Goal: Task Accomplishment & Management: Complete application form

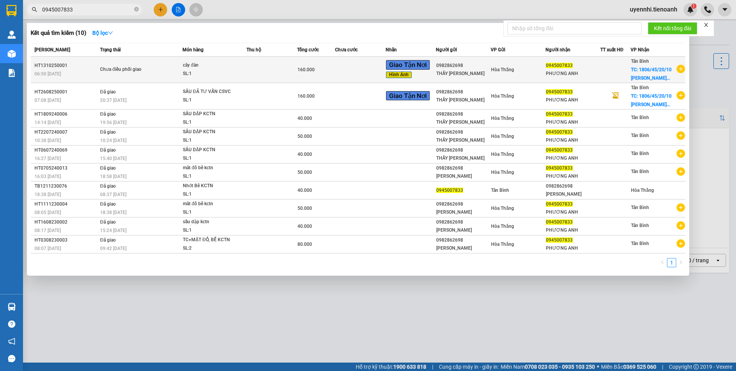
type input "0945007833"
click at [109, 70] on div "Chưa điều phối giao" at bounding box center [128, 70] width 57 height 8
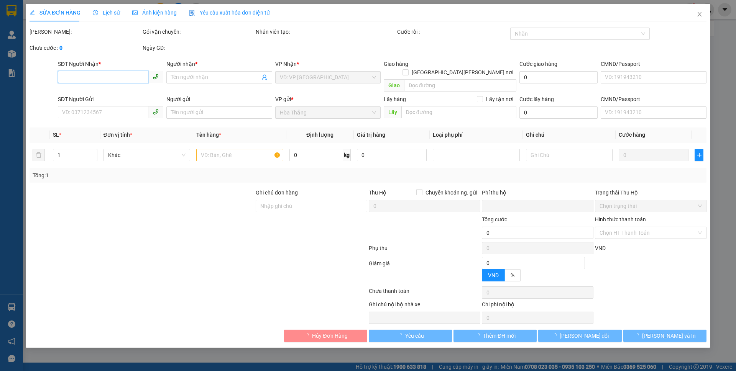
type input "0945007833"
type input "PHƯƠNG ANH"
checkbox input "true"
type input "1806/45/20/10 Huỳnh Tấn Phát, tt. Nhà Bè, Nhà Bè, Hồ Chí Minh"
type input "0982862698"
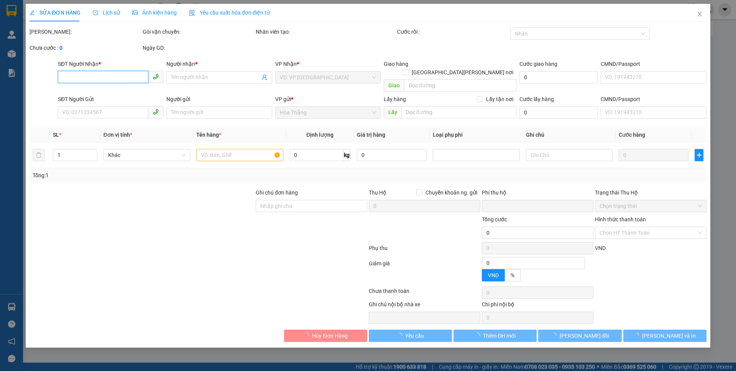
type input "THẦY NGỌC"
type input "0"
type input "160.000"
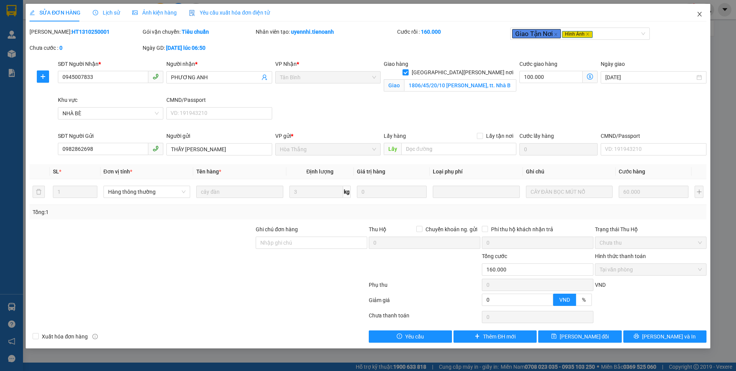
click at [703, 13] on span "Close" at bounding box center [698, 14] width 21 height 21
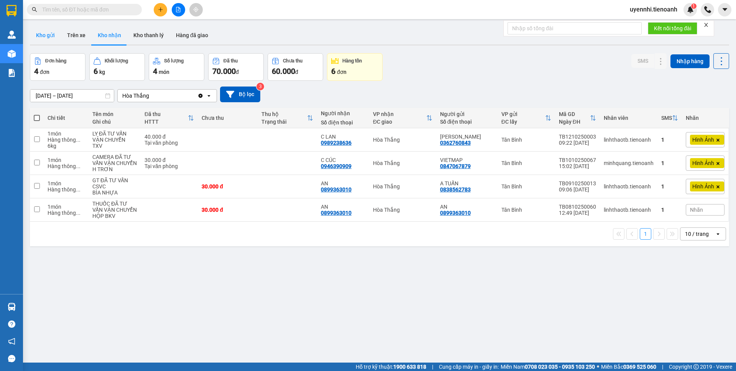
click at [42, 31] on button "Kho gửi" at bounding box center [45, 35] width 31 height 18
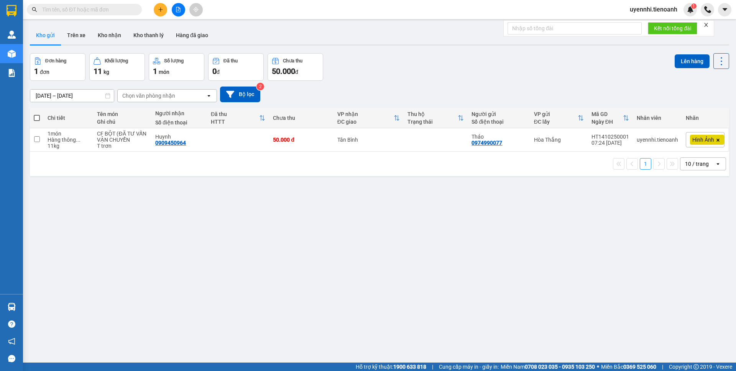
click at [233, 125] on div "Đã thu HTTT" at bounding box center [238, 117] width 54 height 15
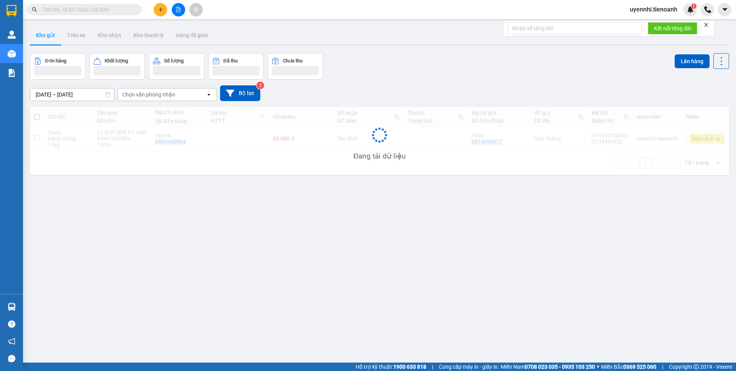
click at [229, 135] on div "Đang tải dữ liệu" at bounding box center [379, 141] width 699 height 68
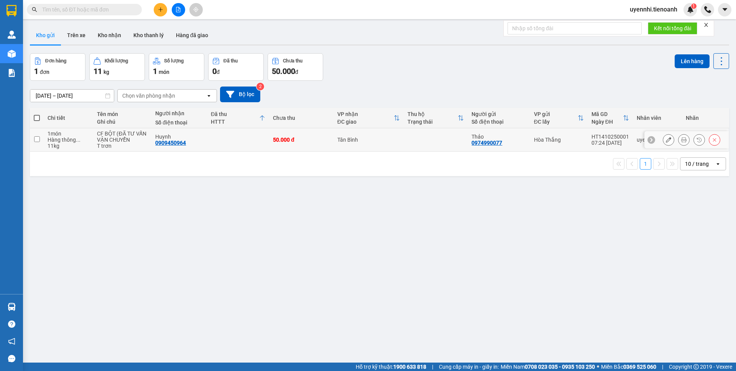
click at [213, 134] on td at bounding box center [238, 139] width 62 height 23
checkbox input "true"
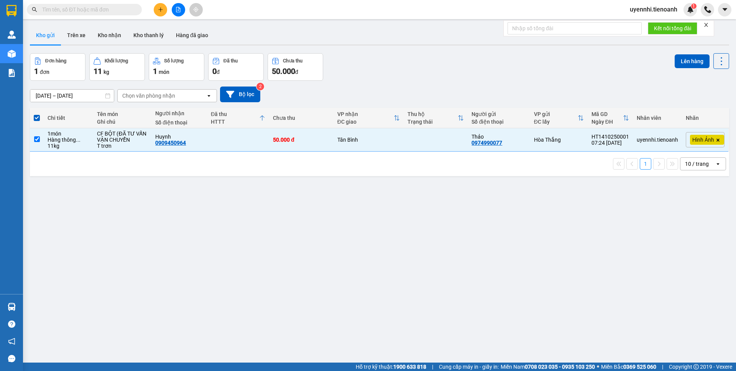
click at [680, 44] on div at bounding box center [379, 44] width 699 height 1
click at [678, 64] on button "Lên hàng" at bounding box center [691, 61] width 35 height 14
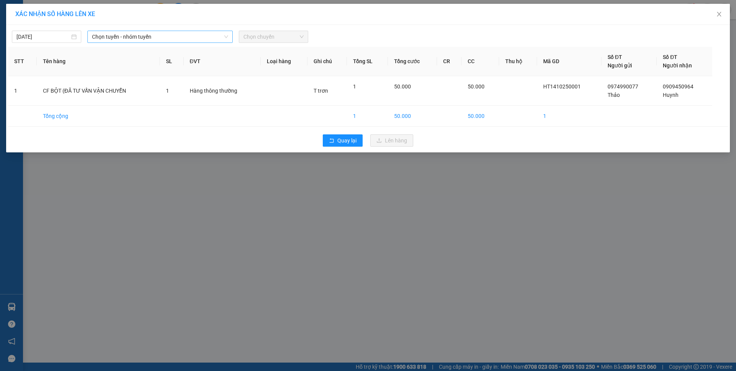
click at [159, 41] on span "Chọn tuyến - nhóm tuyến" at bounding box center [160, 36] width 136 height 11
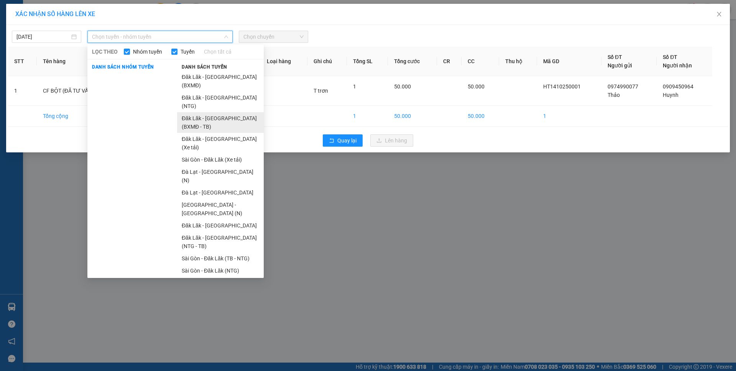
click at [220, 112] on li "Đăk Lăk - [GEOGRAPHIC_DATA] (BXMĐ - TB)" at bounding box center [220, 122] width 87 height 21
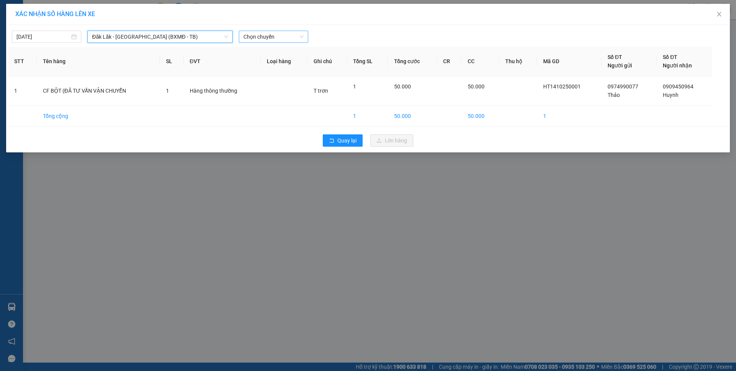
click at [254, 38] on span "Chọn chuyến" at bounding box center [273, 36] width 60 height 11
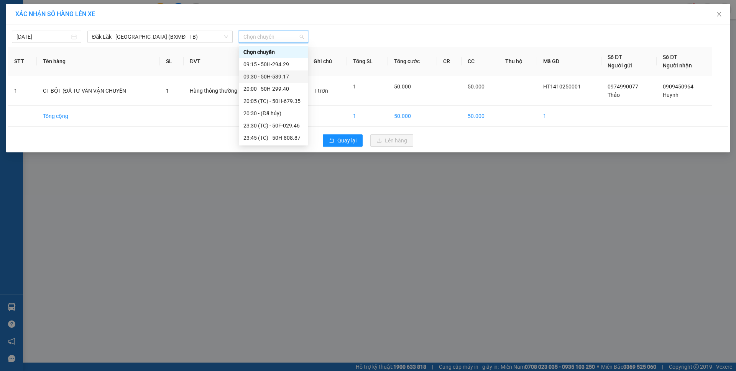
click at [260, 67] on div "09:15 - 50H-294.29" at bounding box center [273, 64] width 60 height 8
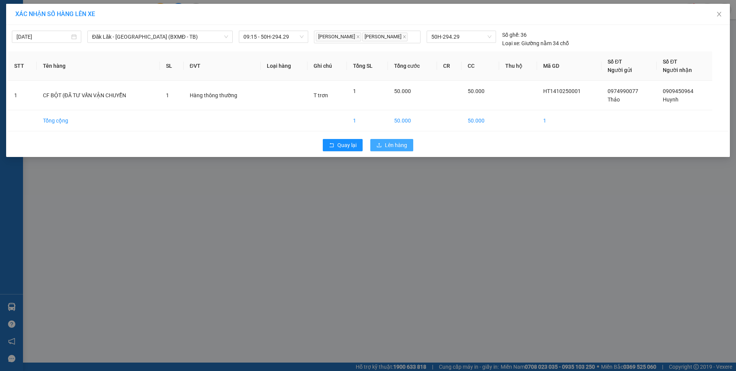
click at [387, 143] on span "Lên hàng" at bounding box center [396, 145] width 22 height 8
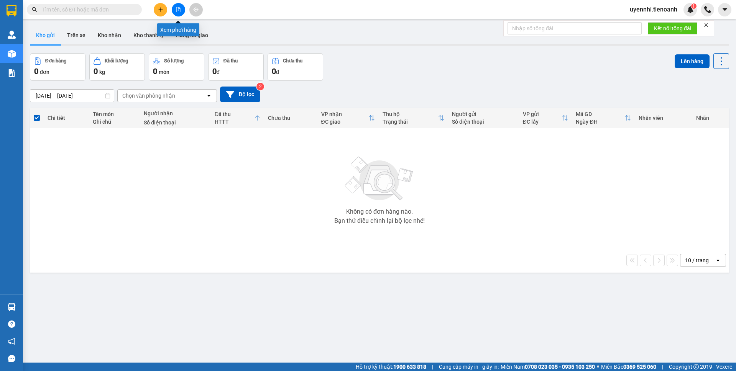
click at [182, 9] on button at bounding box center [178, 9] width 13 height 13
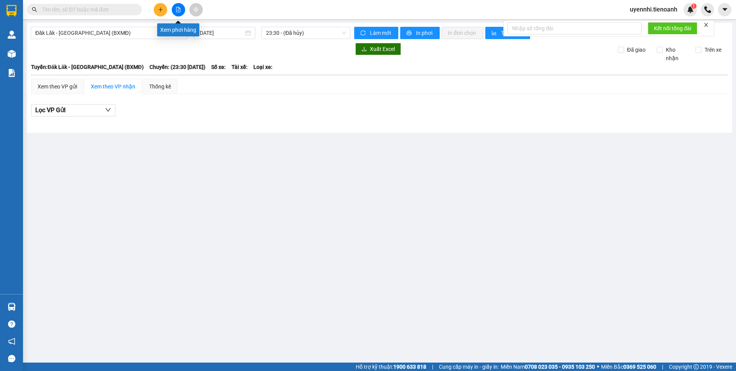
click at [175, 7] on icon "file-add" at bounding box center [177, 9] width 5 height 5
click at [74, 30] on span "Đăk Lăk - [GEOGRAPHIC_DATA] (BXMĐ)" at bounding box center [108, 32] width 147 height 11
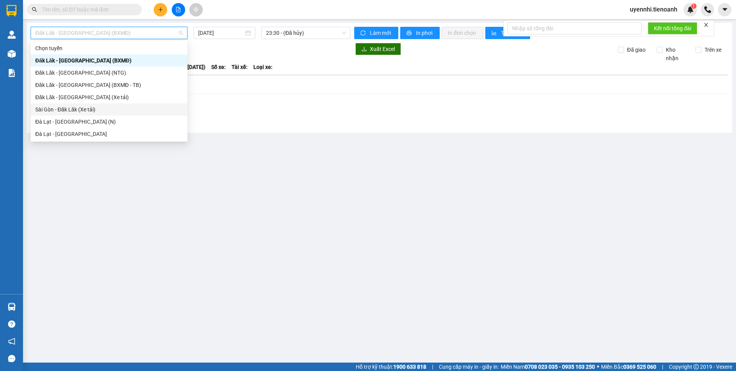
click at [56, 109] on div "Sài Gòn - Đăk Lăk (Xe tải)" at bounding box center [108, 109] width 147 height 8
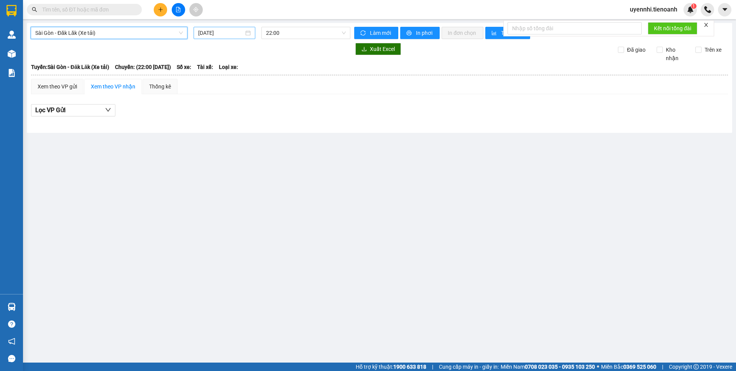
click at [226, 34] on input "[DATE]" at bounding box center [221, 33] width 46 height 8
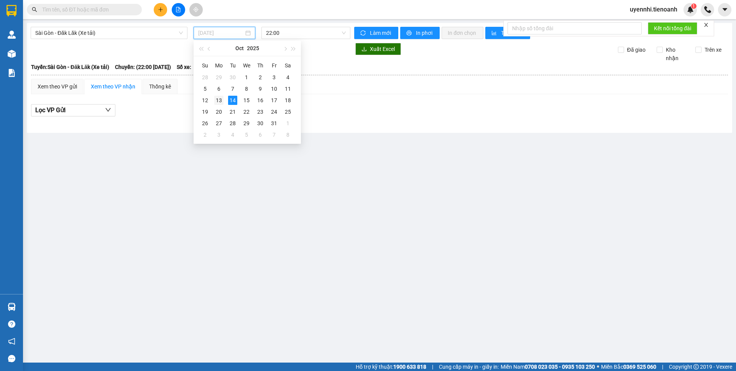
click at [220, 98] on div "13" at bounding box center [218, 100] width 9 height 9
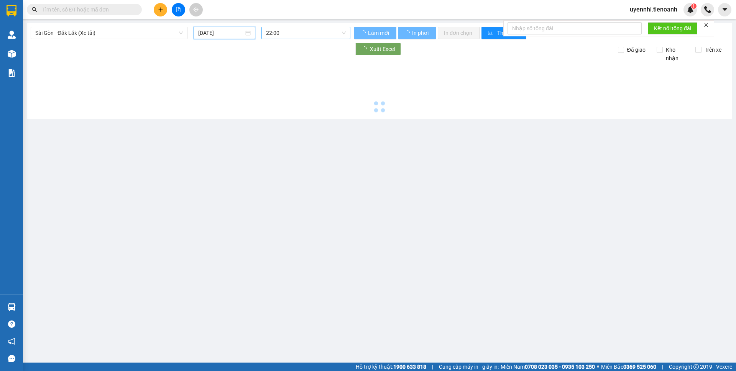
type input "[DATE]"
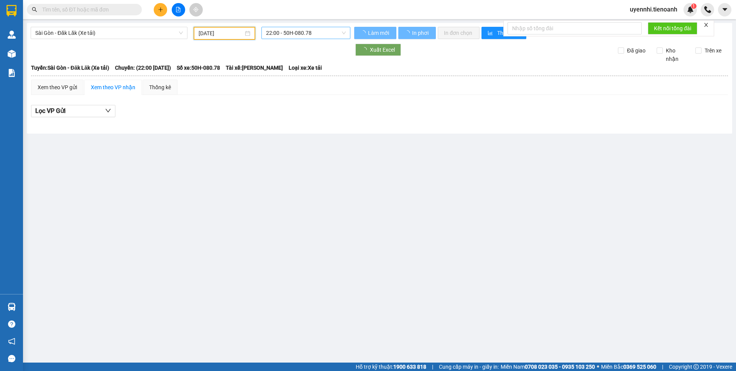
click at [291, 31] on span "22:00 - 50H-080.78" at bounding box center [306, 32] width 80 height 11
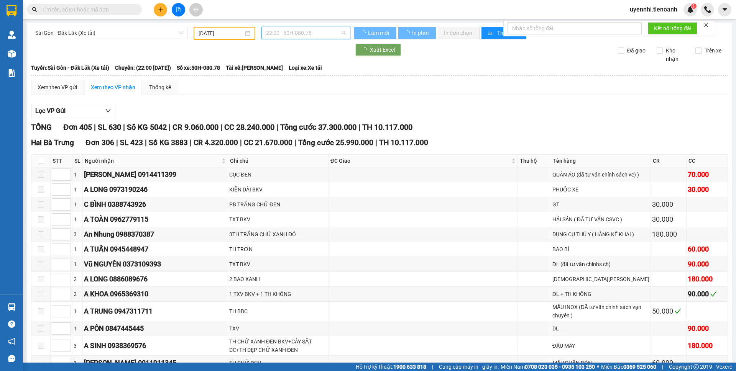
click at [282, 36] on span "22:00 - 50H-080.78" at bounding box center [306, 32] width 80 height 11
click at [287, 62] on div "Xuất Excel Đã giao Kho nhận Trên xe" at bounding box center [379, 54] width 697 height 20
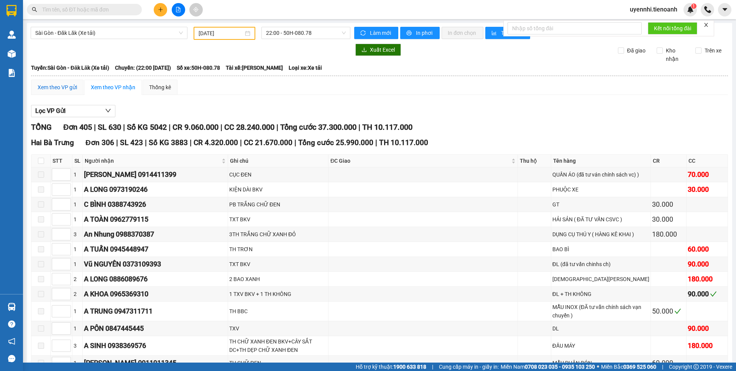
click at [64, 87] on div "Xem theo VP gửi" at bounding box center [57, 87] width 39 height 8
click at [119, 88] on div "Xem theo VP nhận" at bounding box center [113, 87] width 44 height 8
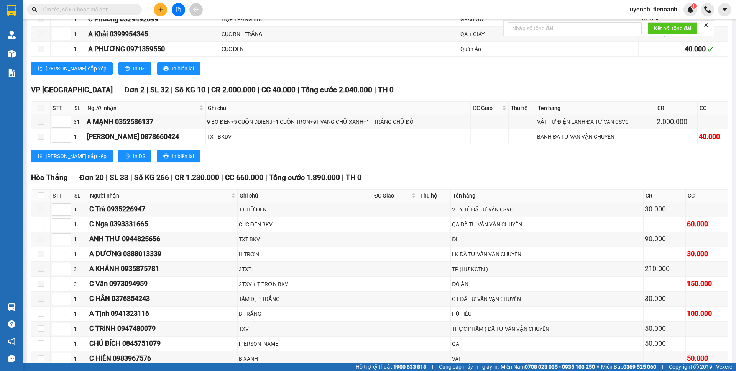
scroll to position [6213, 0]
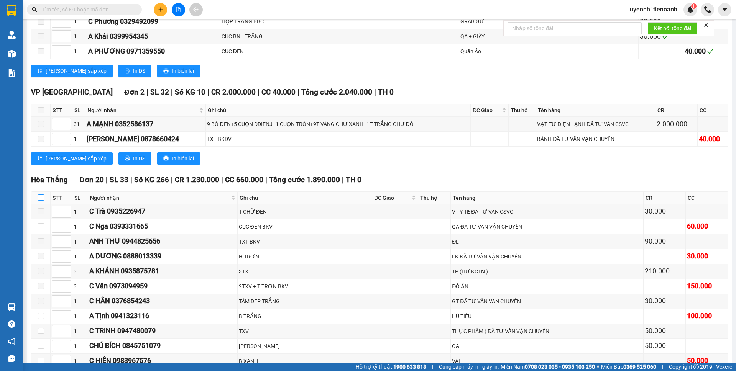
click at [41, 195] on input "checkbox" at bounding box center [41, 198] width 6 height 6
checkbox input "true"
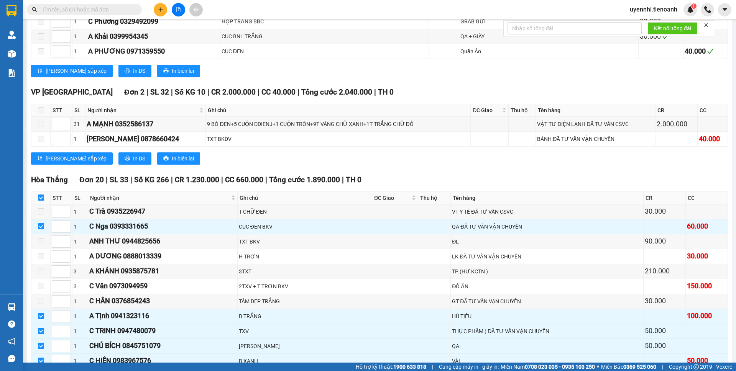
checkbox input "true"
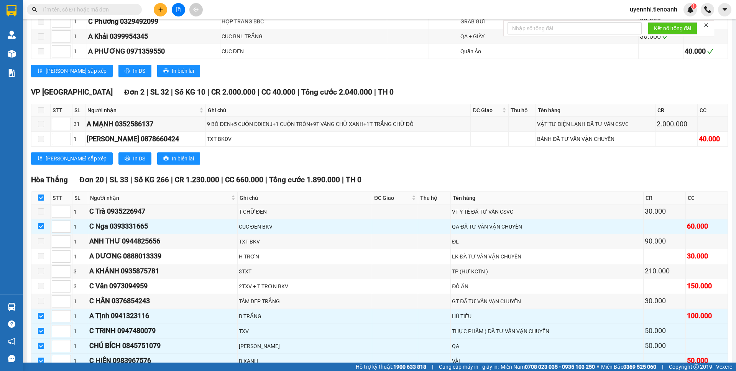
checkbox input "true"
click at [41, 328] on input "checkbox" at bounding box center [41, 331] width 6 height 6
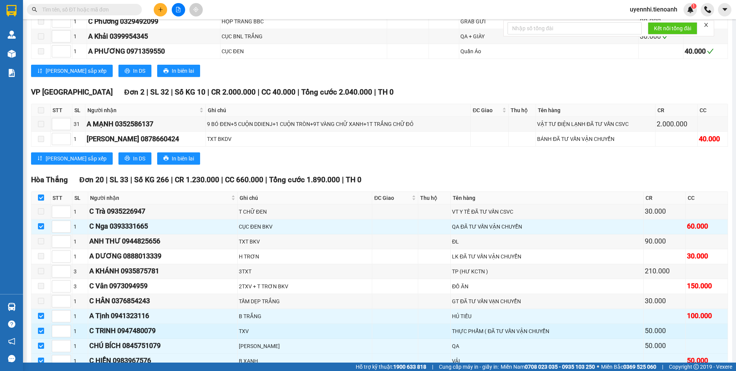
checkbox input "false"
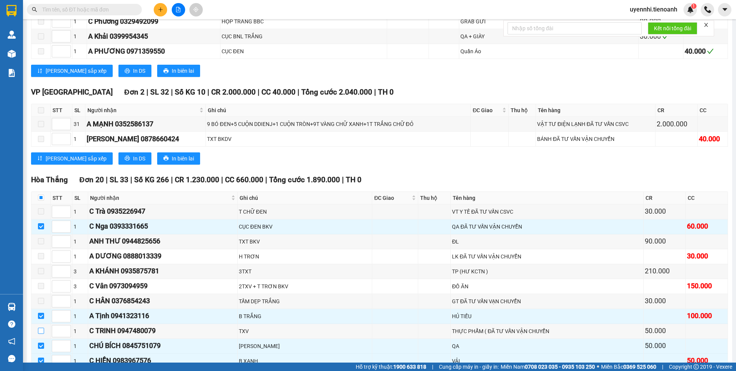
checkbox input "false"
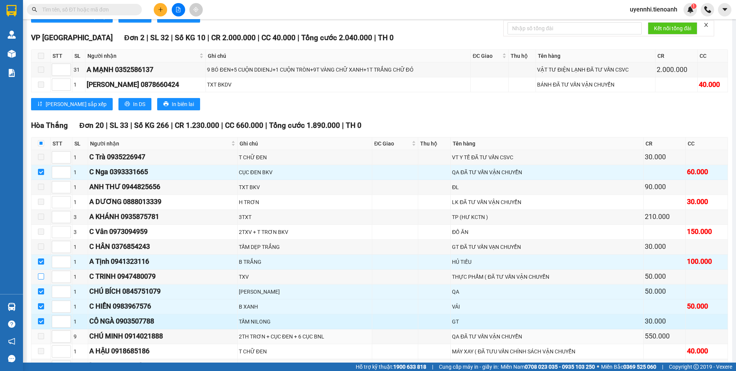
scroll to position [6252, 0]
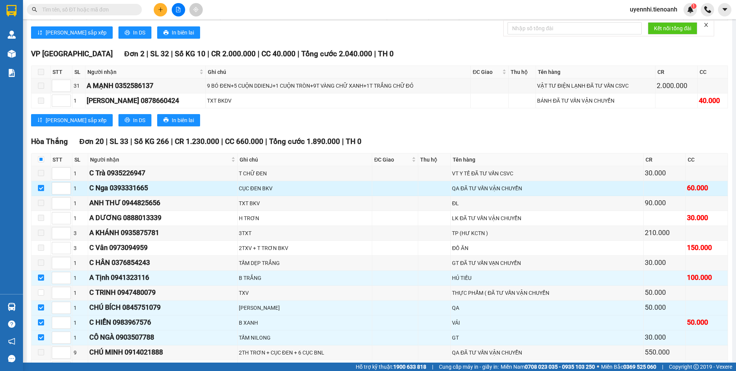
click at [41, 185] on input "checkbox" at bounding box center [41, 188] width 6 height 6
checkbox input "false"
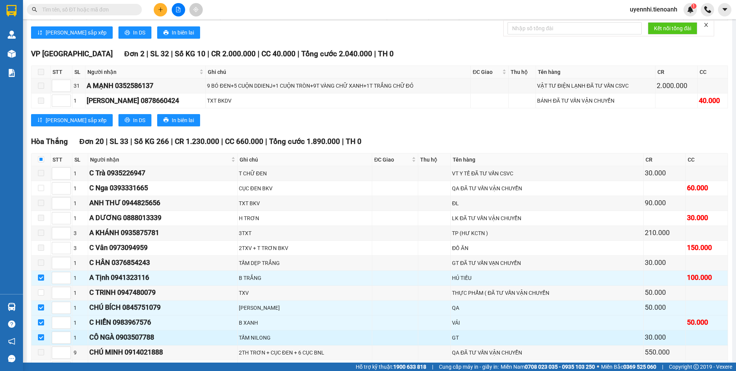
click at [41, 334] on input "checkbox" at bounding box center [41, 337] width 6 height 6
checkbox input "false"
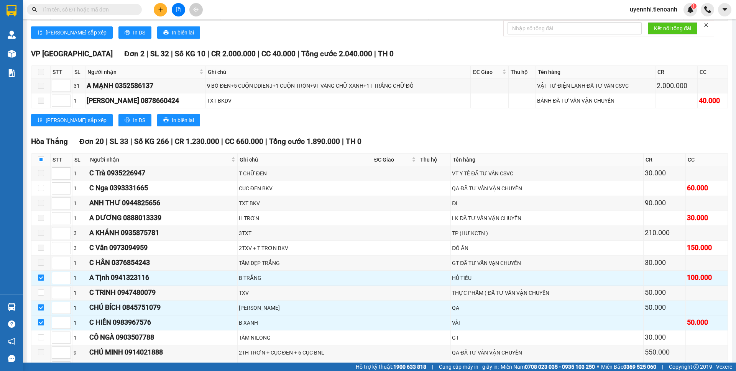
click at [228, 361] on td "A HẬU 0918685186" at bounding box center [162, 368] width 149 height 15
click at [41, 156] on input "checkbox" at bounding box center [41, 159] width 6 height 6
checkbox input "true"
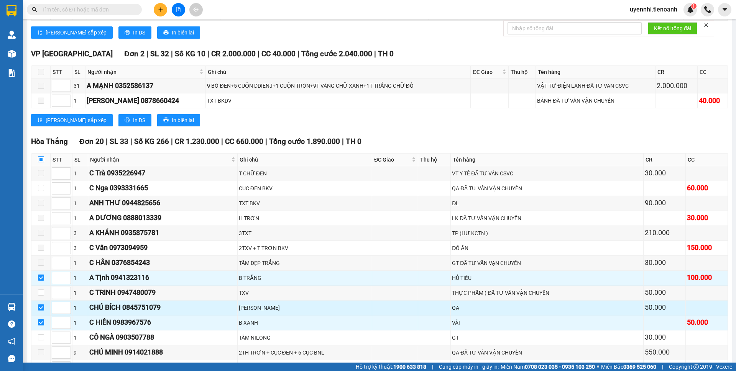
checkbox input "true"
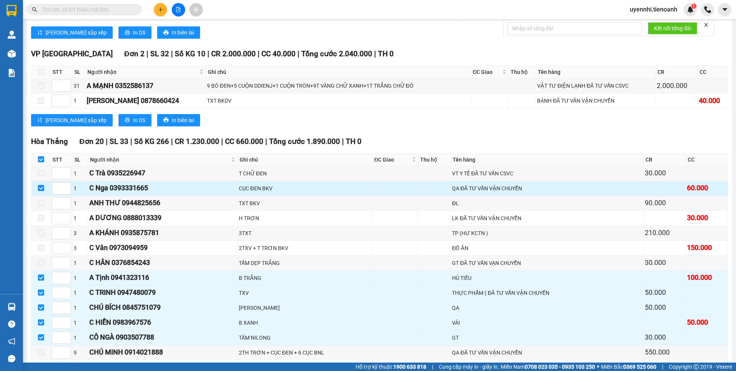
click at [39, 185] on input "checkbox" at bounding box center [41, 188] width 6 height 6
checkbox input "false"
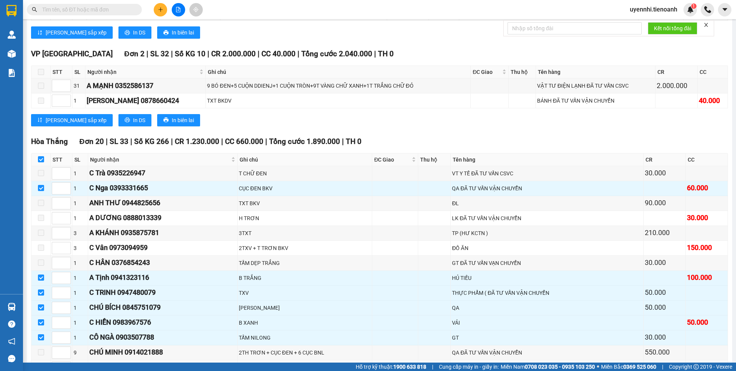
checkbox input "false"
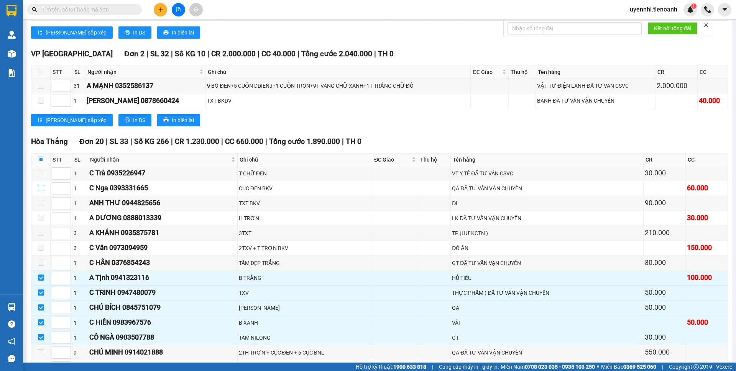
scroll to position [6328, 0]
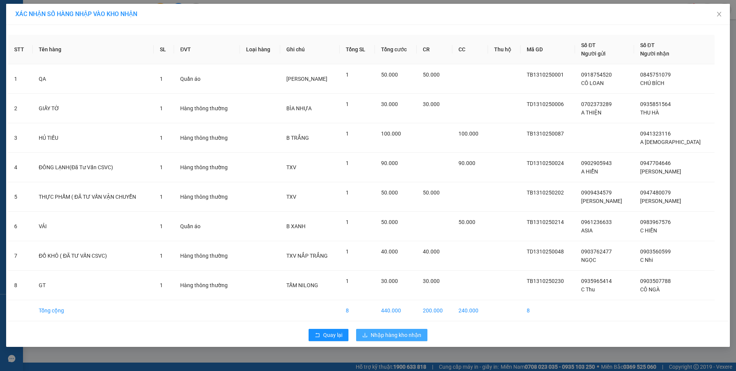
click at [376, 333] on span "Nhập hàng kho nhận" at bounding box center [395, 335] width 51 height 8
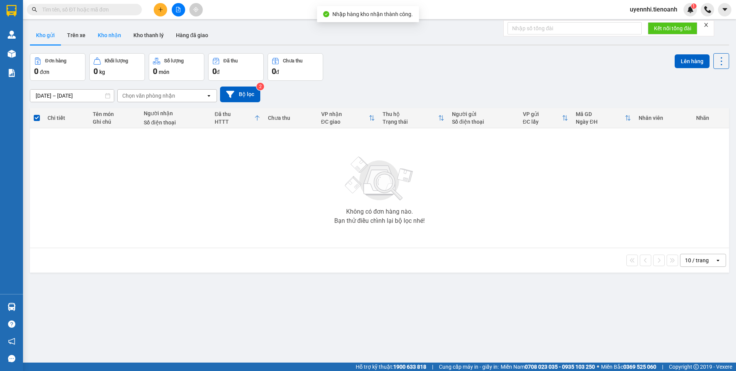
click at [103, 40] on button "Kho nhận" at bounding box center [110, 35] width 36 height 18
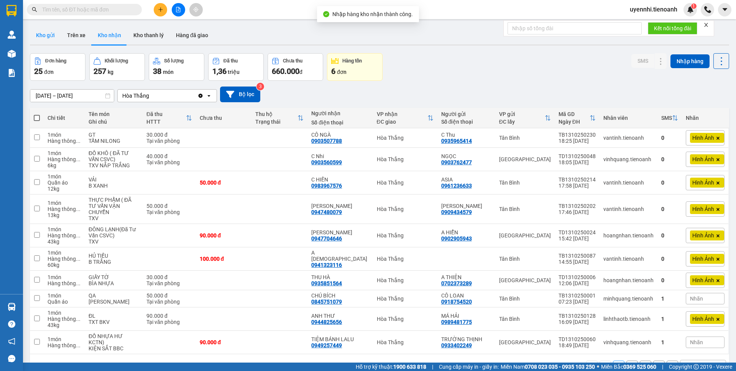
click at [46, 35] on button "Kho gửi" at bounding box center [45, 35] width 31 height 18
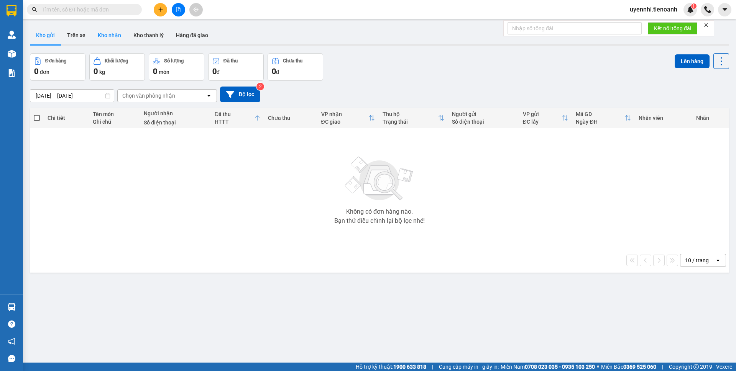
click at [110, 35] on button "Kho nhận" at bounding box center [110, 35] width 36 height 18
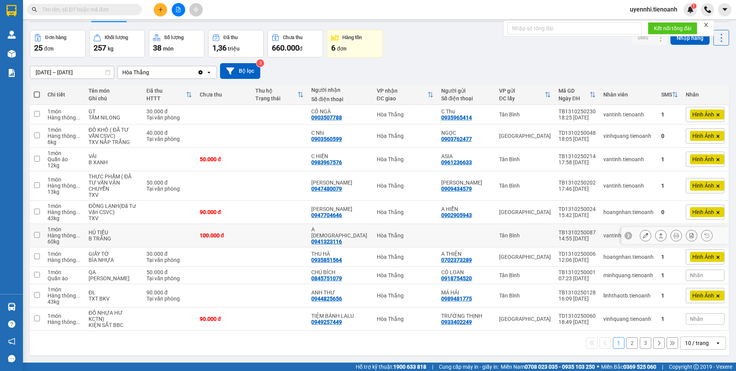
scroll to position [35, 0]
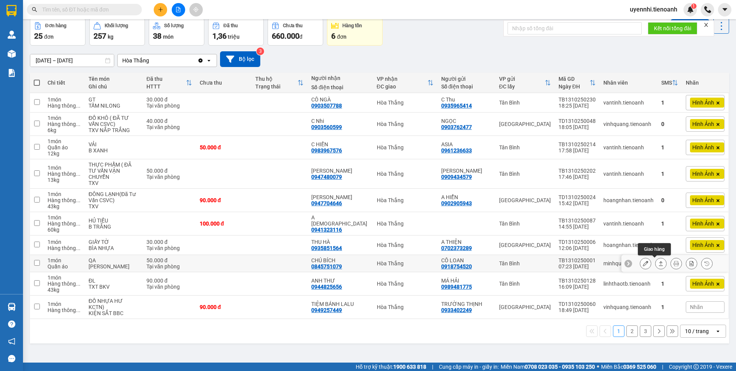
click at [658, 264] on icon at bounding box center [660, 263] width 5 height 5
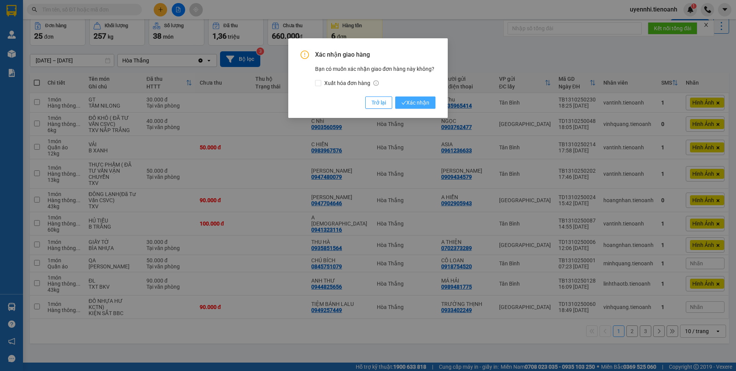
click at [408, 100] on span "Xác nhận" at bounding box center [415, 102] width 28 height 8
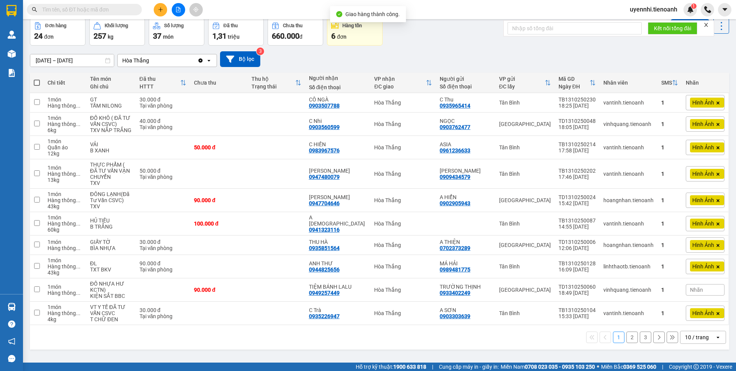
click at [714, 338] on icon "open" at bounding box center [717, 337] width 6 height 6
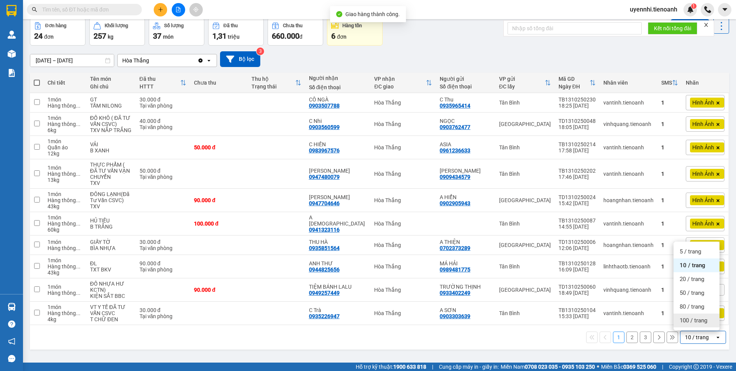
click at [692, 323] on span "100 / trang" at bounding box center [693, 321] width 28 height 8
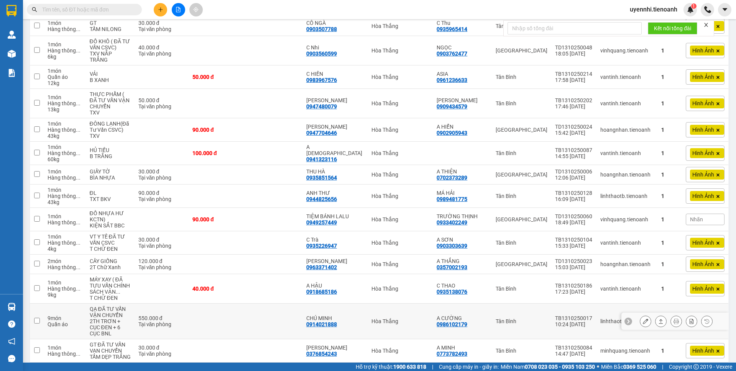
scroll to position [150, 0]
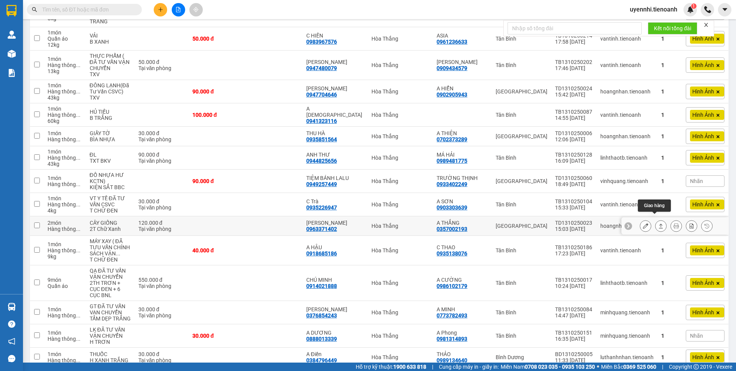
click at [659, 224] on icon at bounding box center [661, 226] width 4 height 5
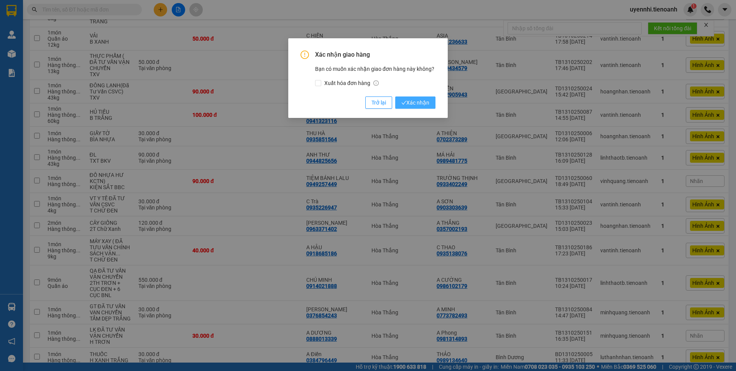
click at [401, 100] on icon "check" at bounding box center [403, 102] width 5 height 5
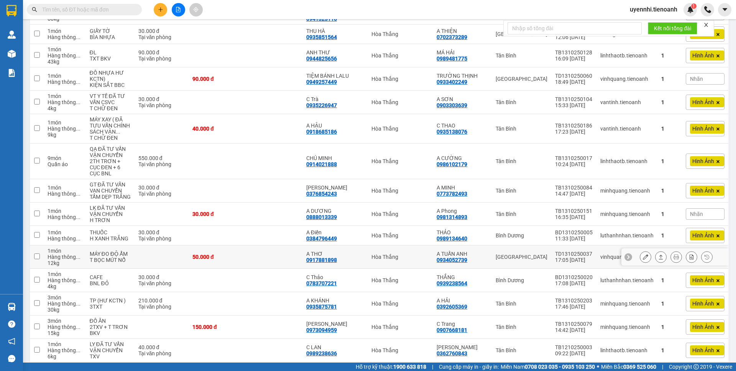
scroll to position [303, 0]
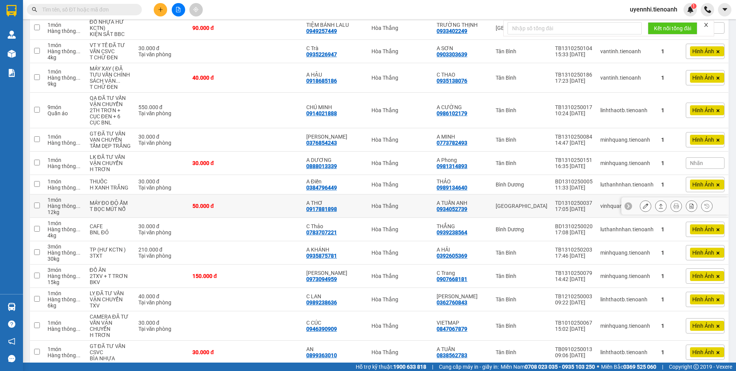
click at [645, 200] on div at bounding box center [675, 205] width 73 height 11
drag, startPoint x: 645, startPoint y: 192, endPoint x: 650, endPoint y: 193, distance: 5.4
click at [650, 200] on div at bounding box center [675, 205] width 73 height 11
click at [655, 200] on button at bounding box center [660, 206] width 11 height 13
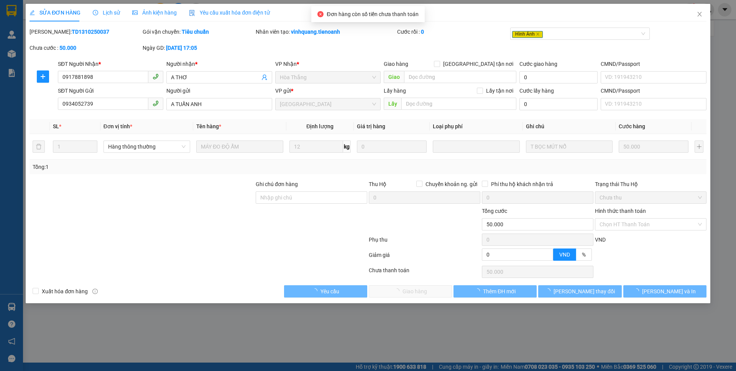
type input "0917881898"
type input "A THƠ"
type input "0934052739"
type input "A TUẤN ANH"
type input "0"
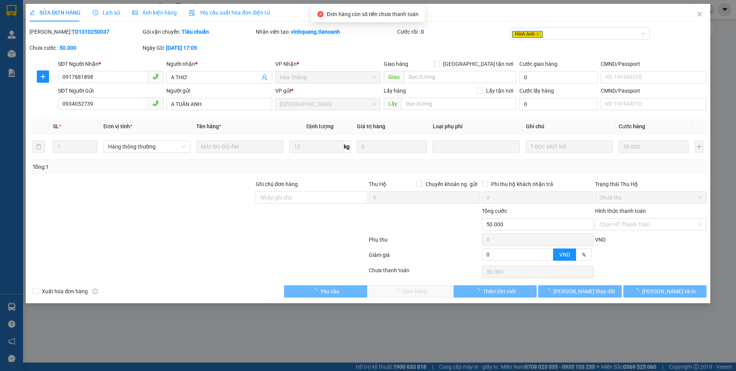
type input "50.000"
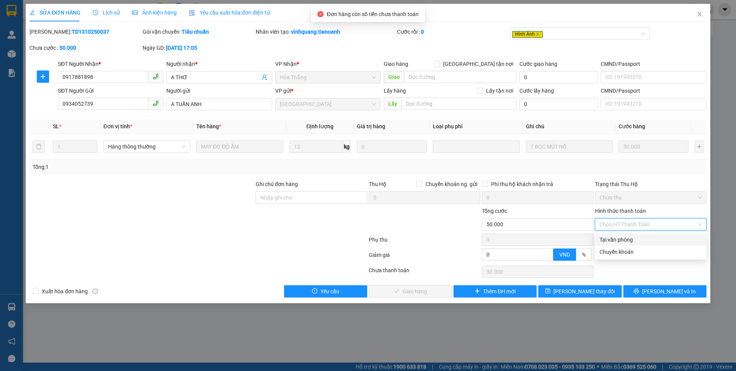
drag, startPoint x: 610, startPoint y: 239, endPoint x: 542, endPoint y: 265, distance: 71.8
click at [610, 239] on div "Tại văn phòng" at bounding box center [650, 240] width 102 height 8
type input "0"
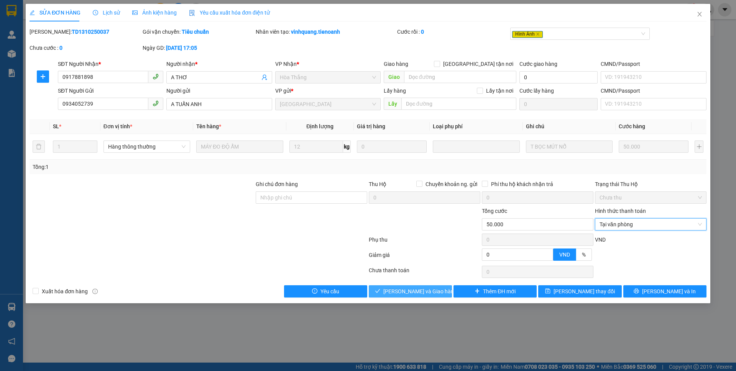
click at [408, 292] on span "[PERSON_NAME] và Giao hàng" at bounding box center [420, 291] width 74 height 8
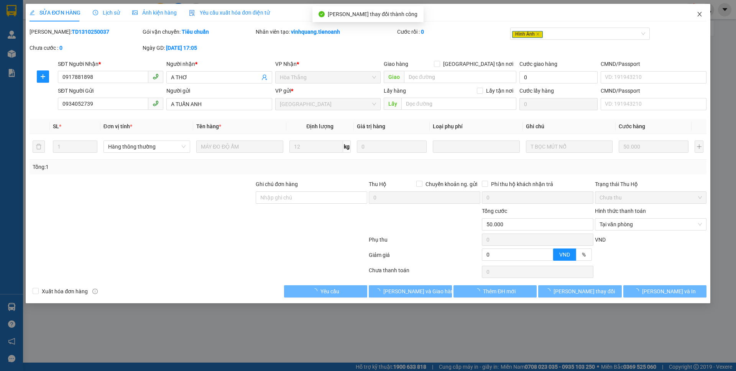
click at [705, 19] on span "Close" at bounding box center [698, 14] width 21 height 21
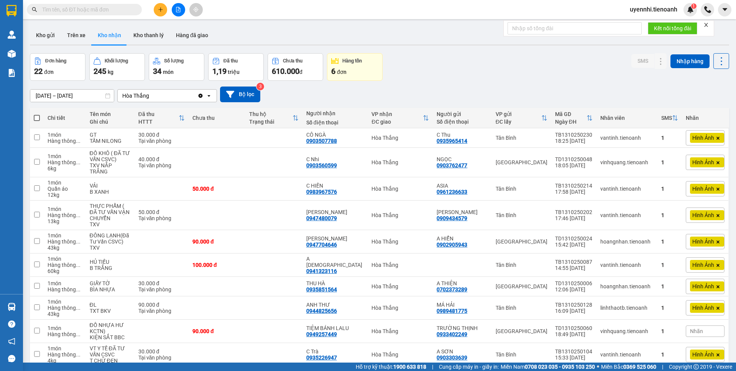
scroll to position [230, 0]
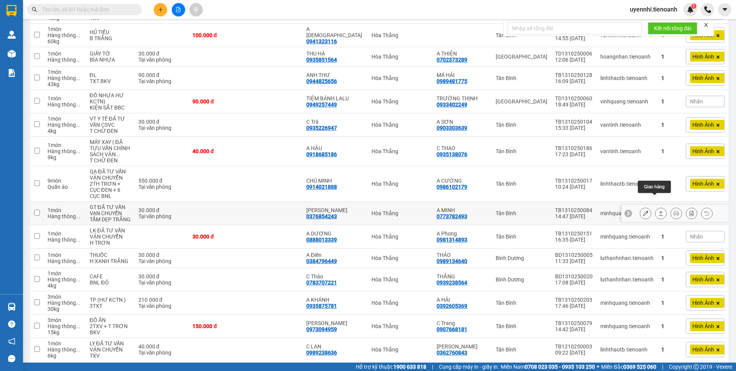
click at [658, 211] on icon at bounding box center [660, 213] width 5 height 5
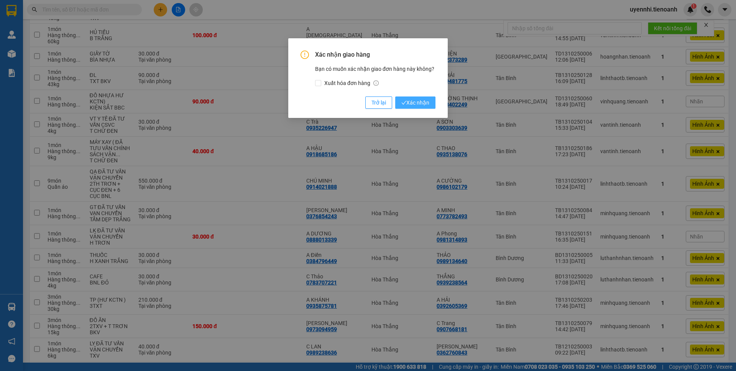
click at [421, 102] on span "Xác nhận" at bounding box center [415, 102] width 28 height 8
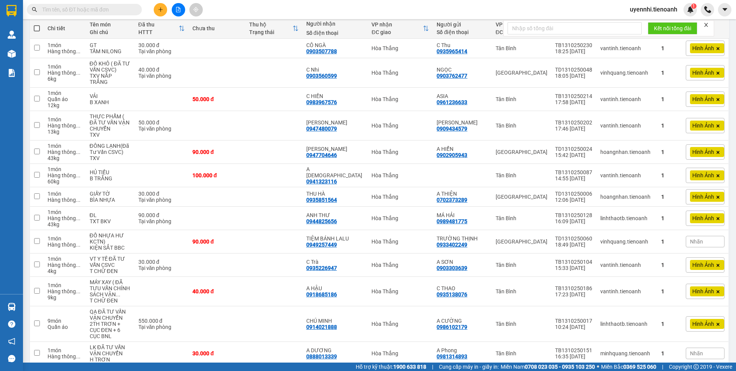
scroll to position [0, 0]
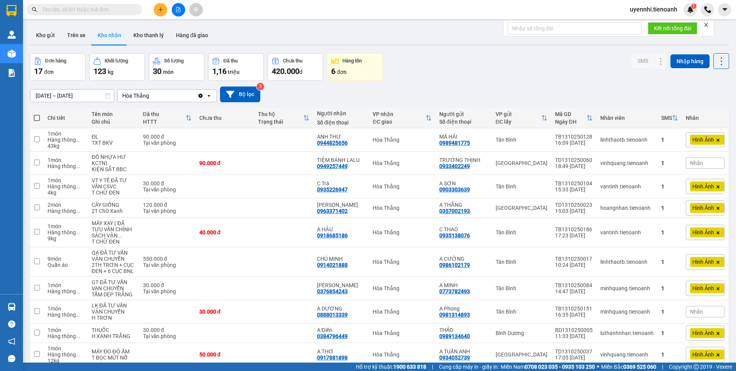
click at [64, 5] on input "text" at bounding box center [87, 9] width 90 height 8
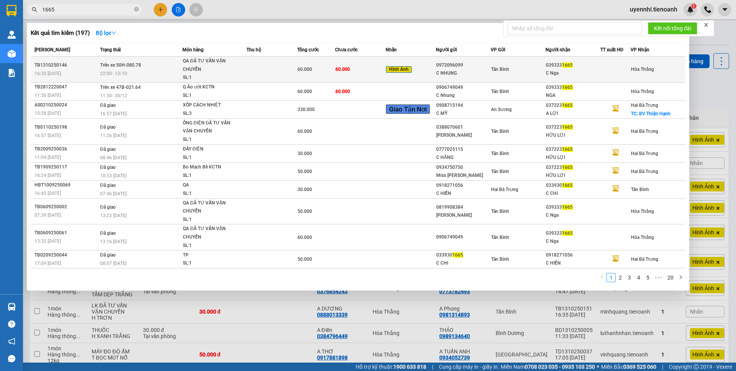
type input "1665"
click at [434, 70] on div "Hình Ảnh" at bounding box center [410, 69] width 49 height 9
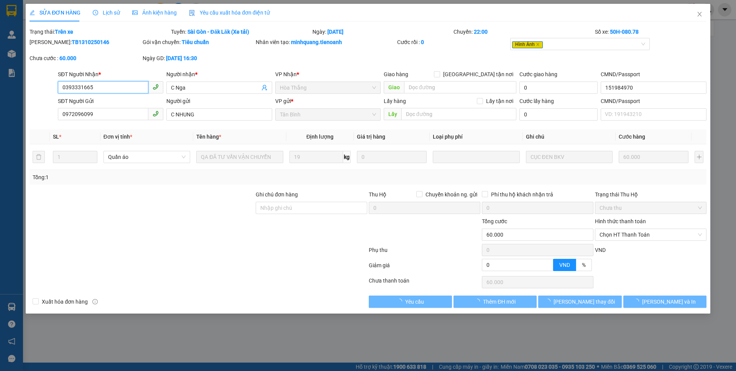
type input "0393331665"
type input "C Nga"
type input "151984970"
type input "0972096099"
type input "C NHUNG"
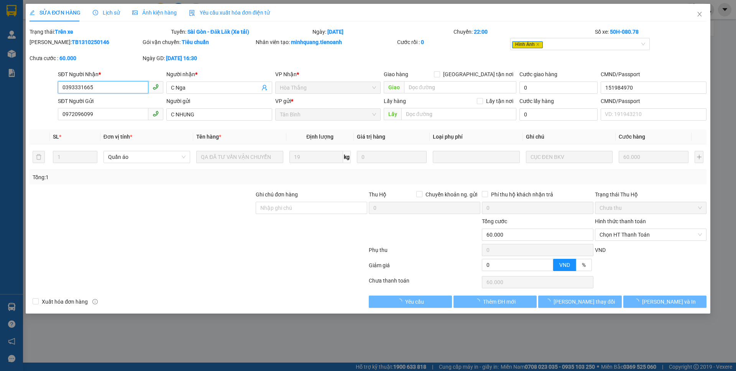
type input "0"
type input "60.000"
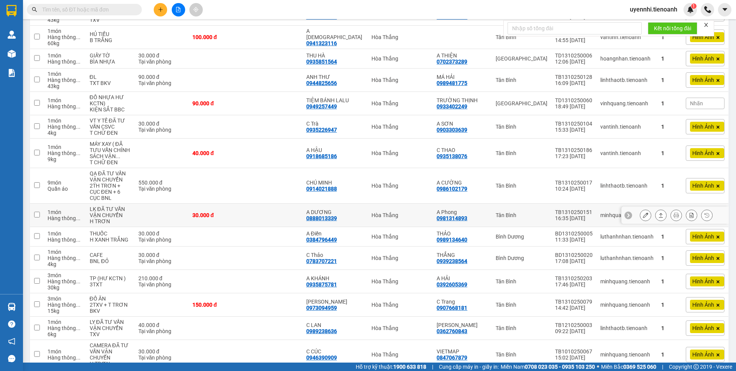
scroll to position [230, 0]
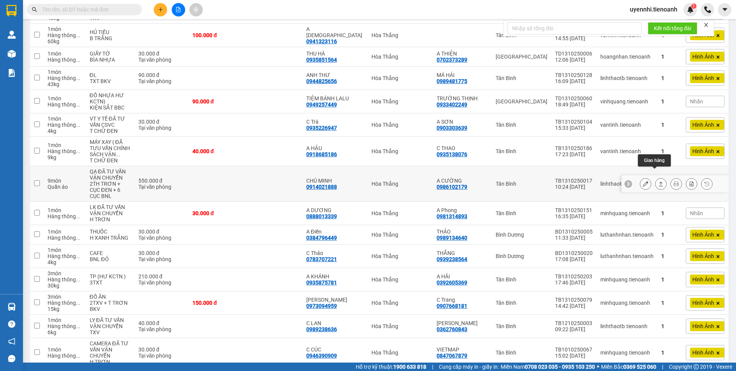
click at [657, 177] on button at bounding box center [660, 183] width 11 height 13
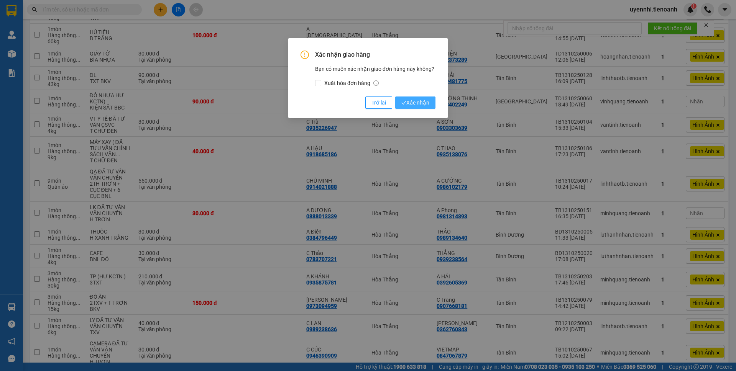
click at [418, 101] on span "Xác nhận" at bounding box center [415, 102] width 28 height 8
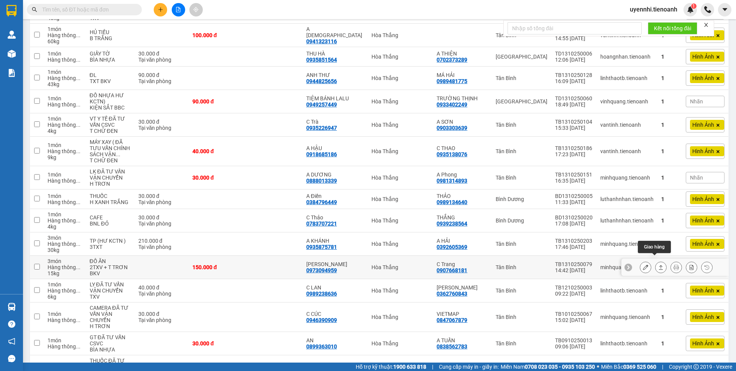
click at [655, 261] on button at bounding box center [660, 267] width 11 height 13
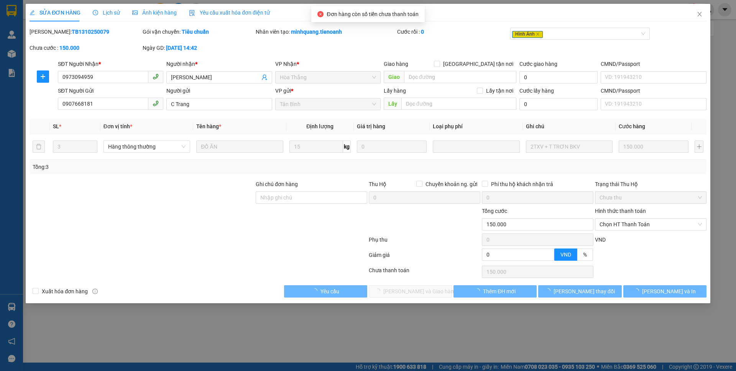
type input "0973094959"
type input "[PERSON_NAME]"
type input "0907668181"
type input "C Trang"
type input "0"
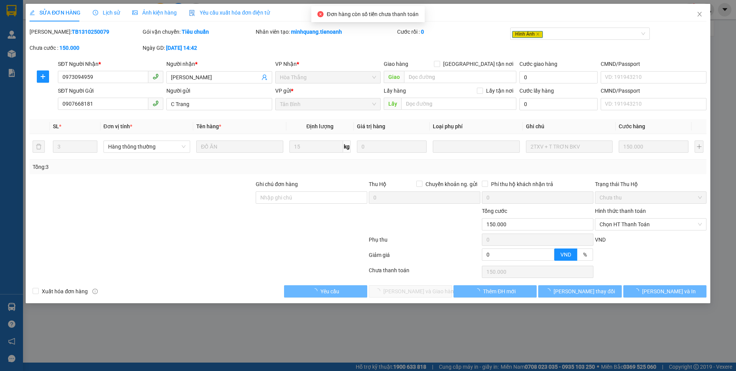
type input "150.000"
click at [628, 221] on span "Chọn HT Thanh Toán" at bounding box center [650, 224] width 102 height 11
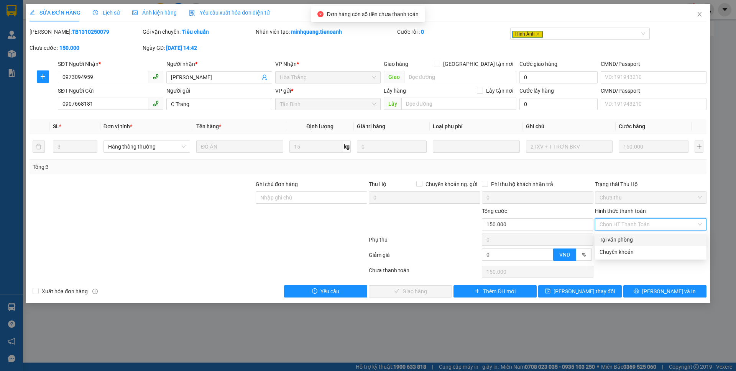
drag, startPoint x: 621, startPoint y: 244, endPoint x: 464, endPoint y: 302, distance: 167.7
click at [619, 245] on div "Tại văn phòng" at bounding box center [650, 240] width 111 height 12
type input "0"
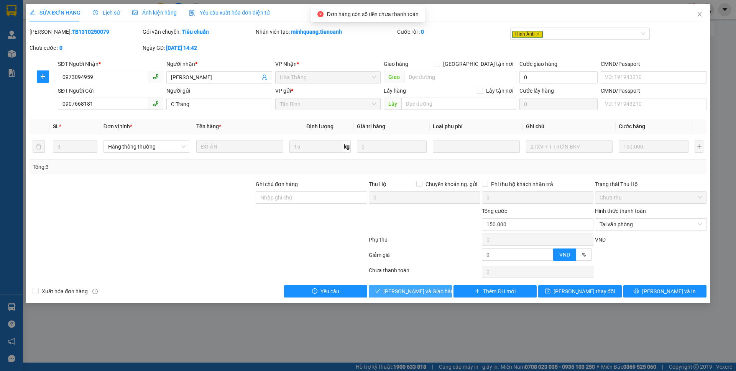
click at [400, 287] on button "[PERSON_NAME] và Giao hàng" at bounding box center [410, 291] width 83 height 12
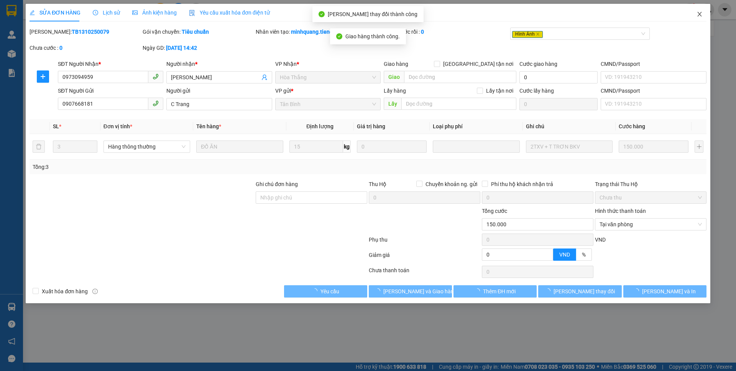
click at [696, 10] on span "Close" at bounding box center [698, 14] width 21 height 21
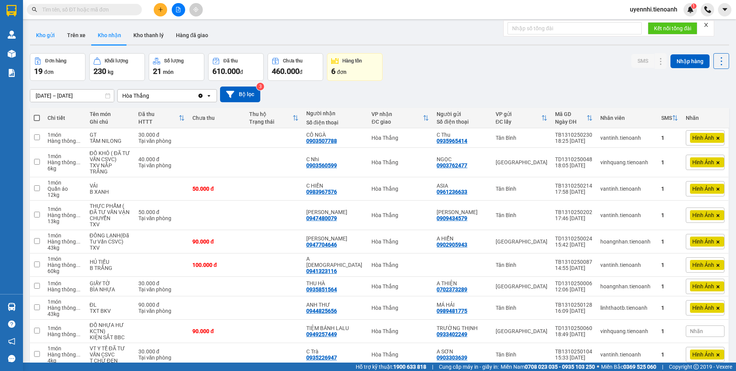
click at [46, 33] on button "Kho gửi" at bounding box center [45, 35] width 31 height 18
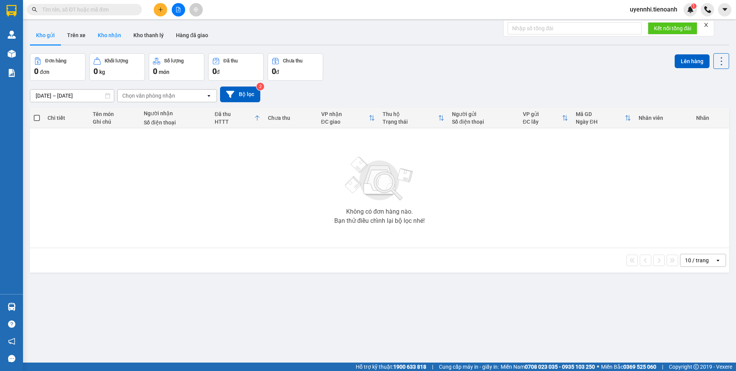
click at [105, 35] on button "Kho nhận" at bounding box center [110, 35] width 36 height 18
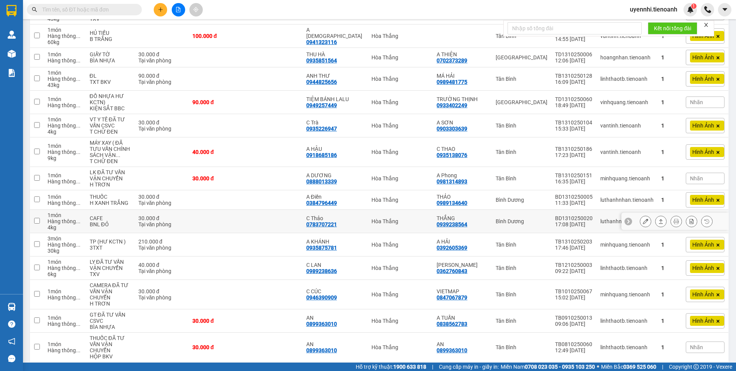
scroll to position [216, 0]
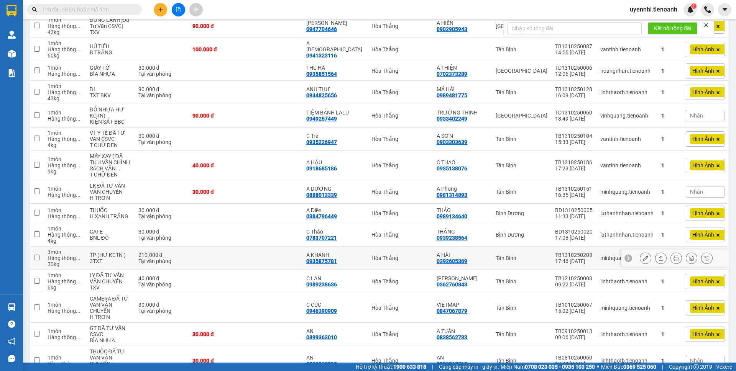
click at [658, 256] on icon at bounding box center [660, 258] width 5 height 5
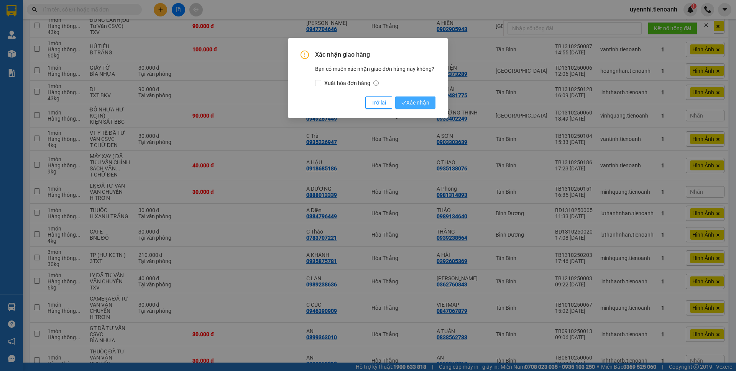
click at [415, 102] on span "Xác nhận" at bounding box center [415, 102] width 28 height 8
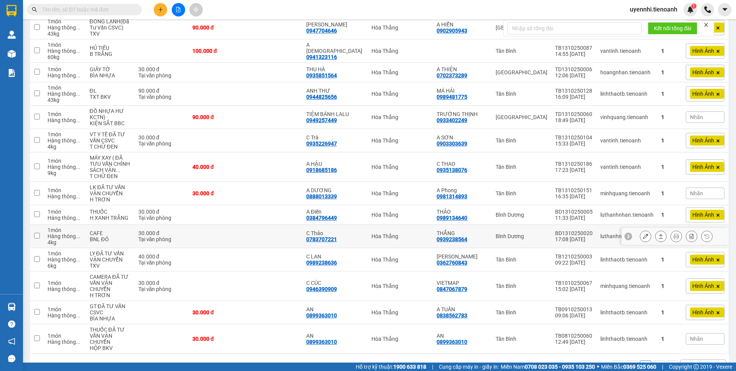
scroll to position [231, 0]
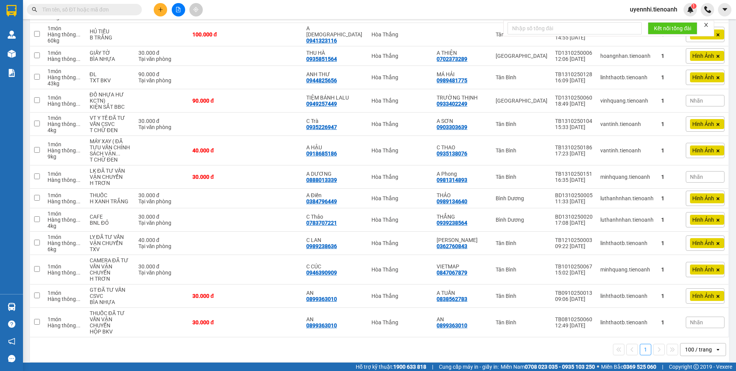
click at [285, 338] on div "1 100 / trang open" at bounding box center [379, 350] width 699 height 25
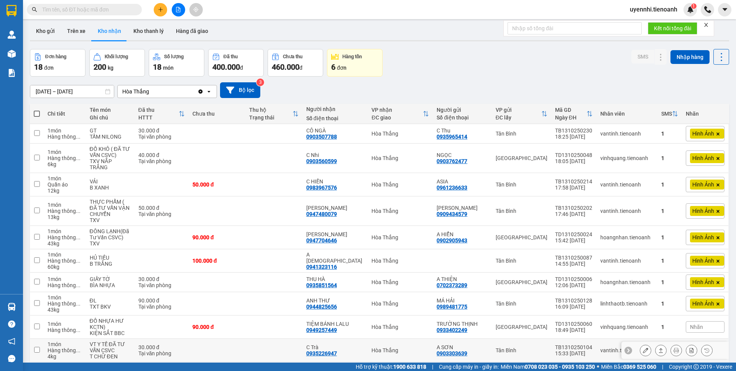
scroll to position [0, 0]
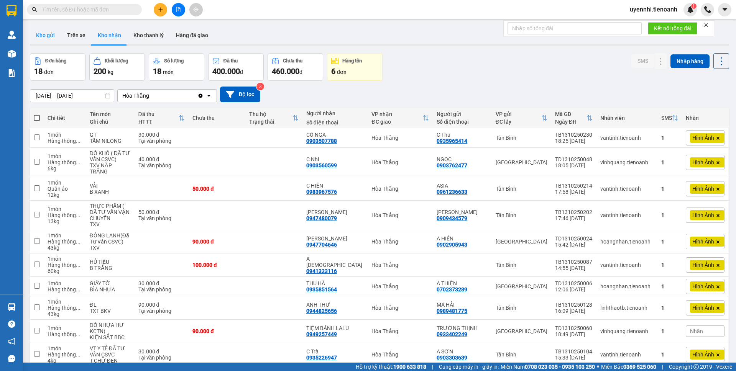
click at [46, 33] on button "Kho gửi" at bounding box center [45, 35] width 31 height 18
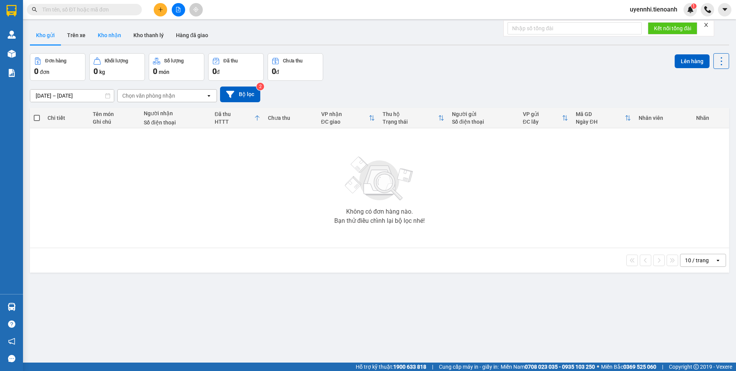
click at [102, 38] on button "Kho nhận" at bounding box center [110, 35] width 36 height 18
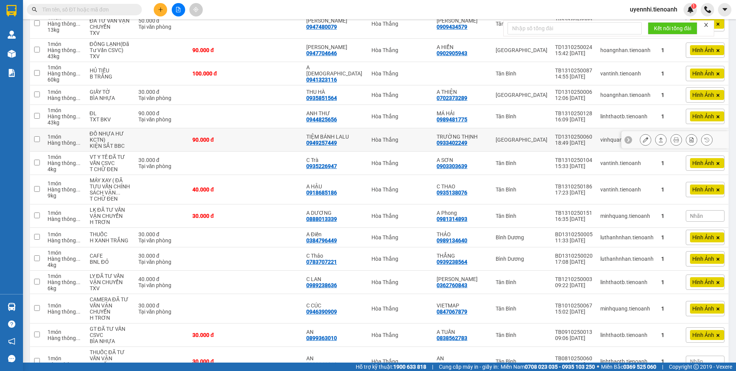
scroll to position [153, 0]
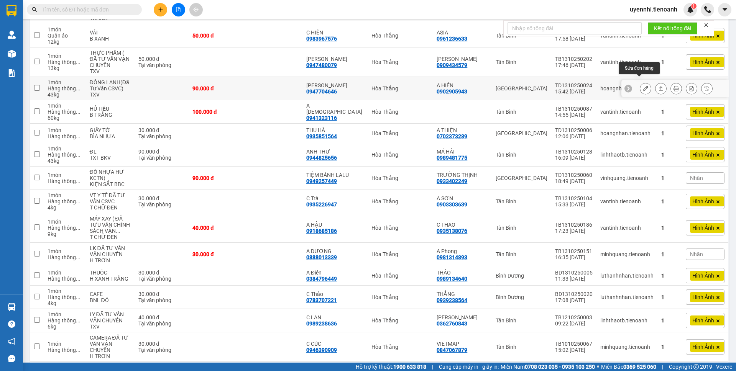
click at [642, 86] on icon at bounding box center [644, 88] width 5 height 5
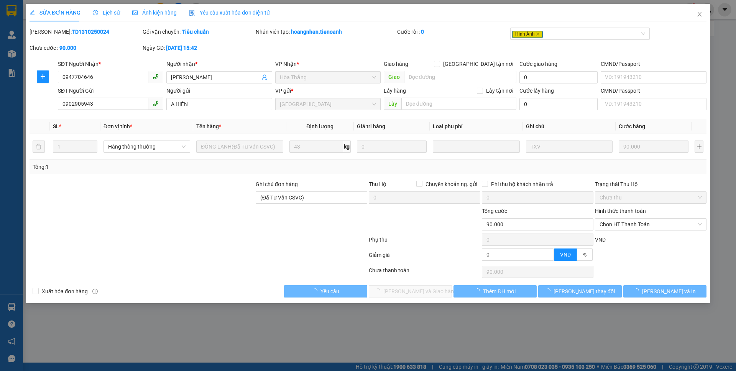
type input "0947704646"
type input "[PERSON_NAME]"
type input "0902905943"
type input "A HIỂN"
type input "(Đã Tư Vấn CSVC)"
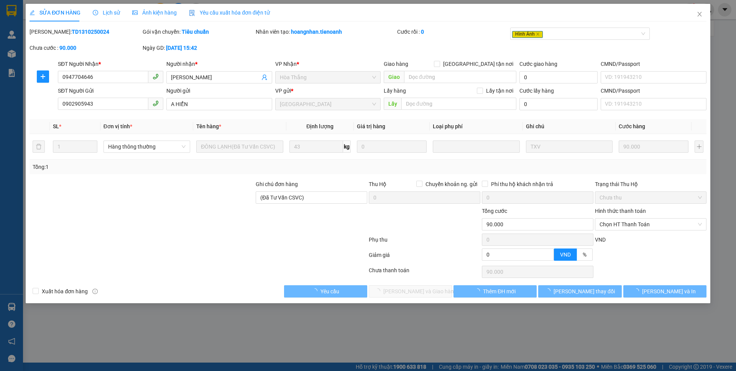
type input "0"
type input "90.000"
click at [616, 226] on span "Chọn HT Thanh Toán" at bounding box center [650, 224] width 102 height 11
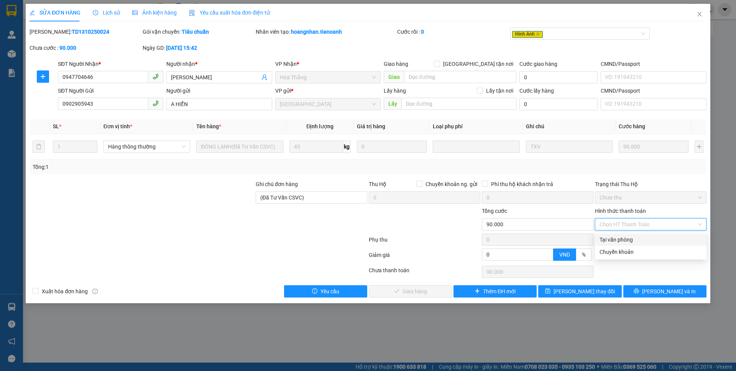
click at [613, 240] on div "Tại văn phòng" at bounding box center [650, 240] width 102 height 8
type input "0"
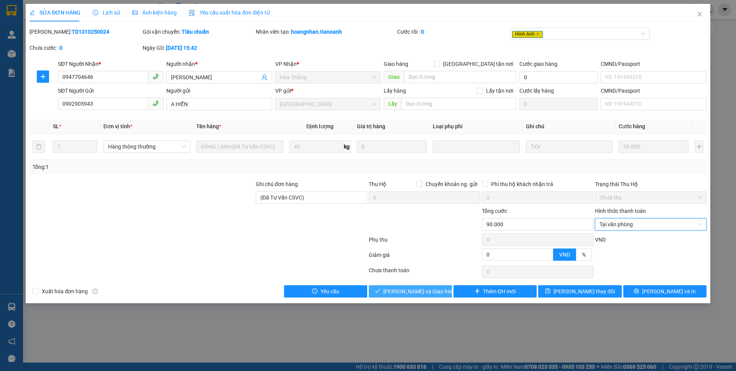
click at [437, 288] on button "[PERSON_NAME] và Giao hàng" at bounding box center [410, 291] width 83 height 12
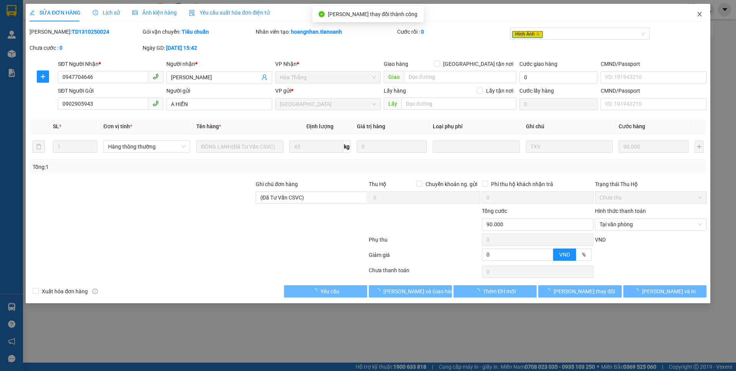
click at [700, 16] on icon "close" at bounding box center [699, 14] width 6 height 6
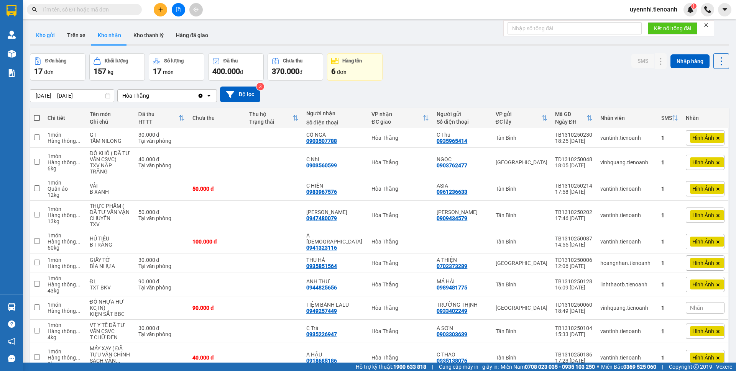
click at [34, 38] on button "Kho gửi" at bounding box center [45, 35] width 31 height 18
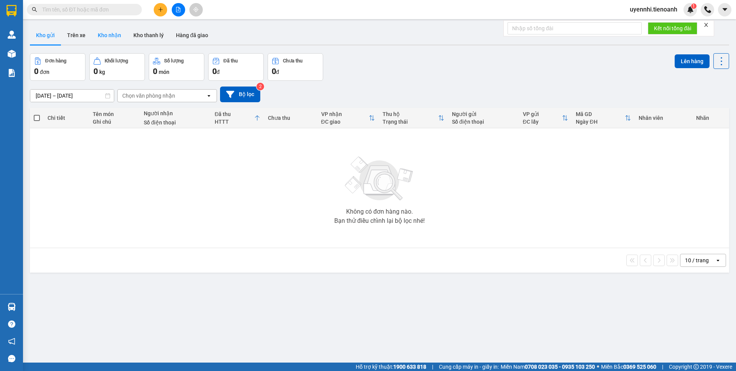
click at [119, 34] on button "Kho nhận" at bounding box center [110, 35] width 36 height 18
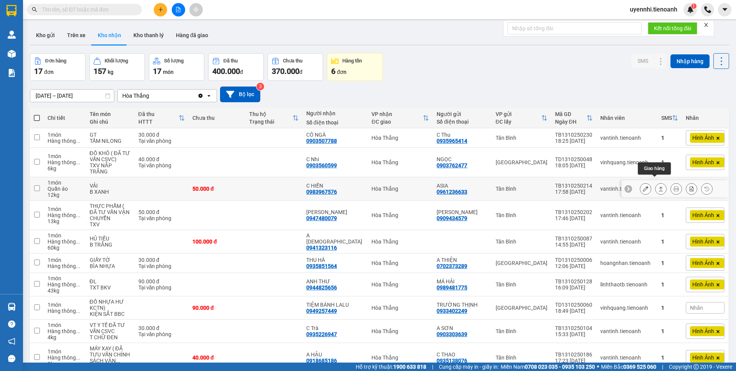
click at [655, 182] on button at bounding box center [660, 188] width 11 height 13
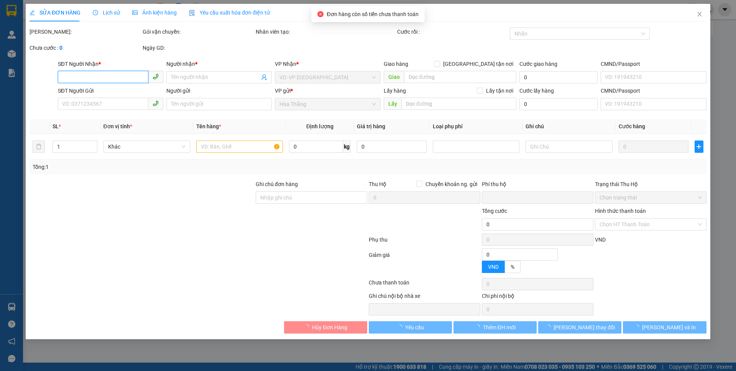
type input "0983967576"
type input "C HIỀN"
type input "0961236633"
type input "ASIA"
type input "0"
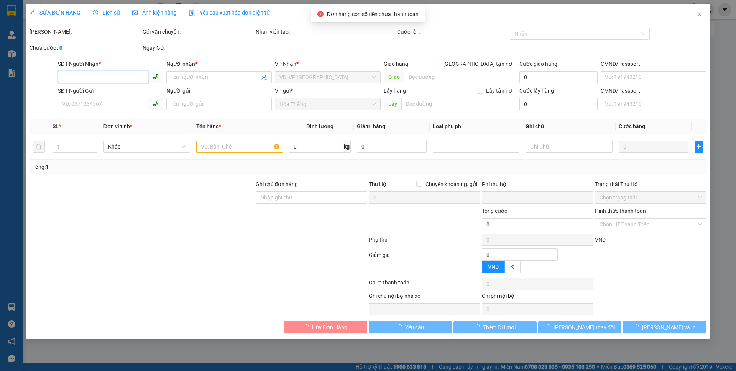
type input "50.000"
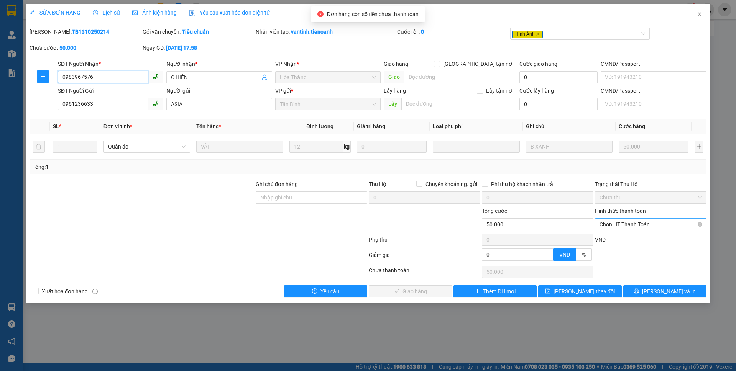
click at [610, 224] on span "Chọn HT Thanh Toán" at bounding box center [650, 224] width 102 height 11
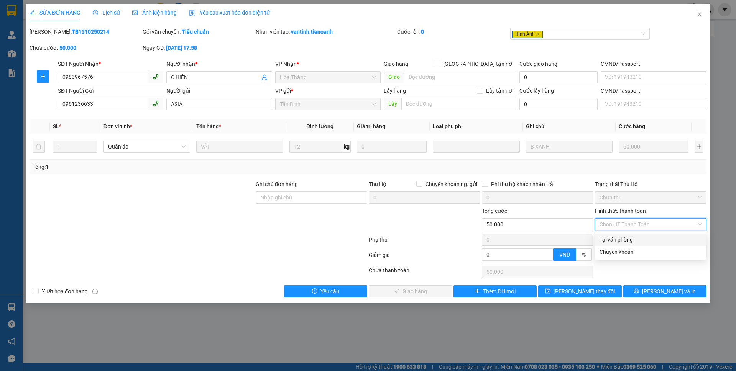
click at [620, 242] on div "Tại văn phòng" at bounding box center [650, 240] width 102 height 8
type input "0"
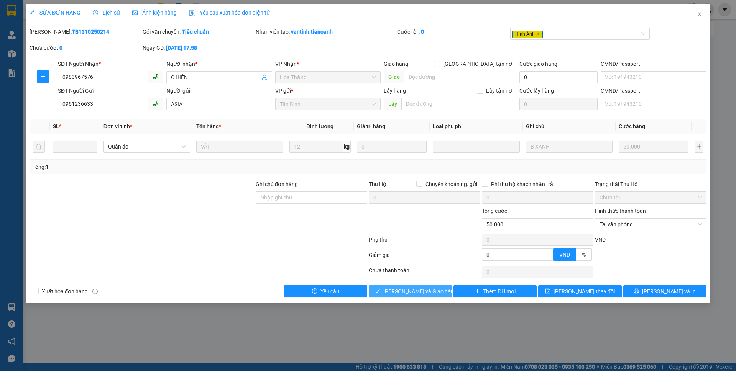
click at [406, 287] on span "[PERSON_NAME] và Giao hàng" at bounding box center [420, 291] width 74 height 8
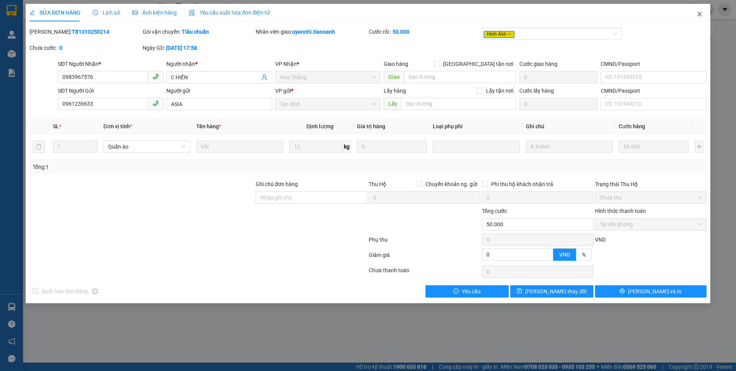
click at [701, 17] on icon "close" at bounding box center [699, 14] width 6 height 6
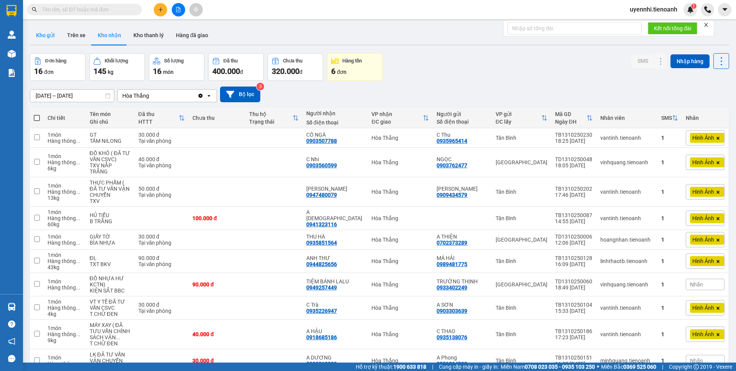
click at [58, 33] on button "Kho gửi" at bounding box center [45, 35] width 31 height 18
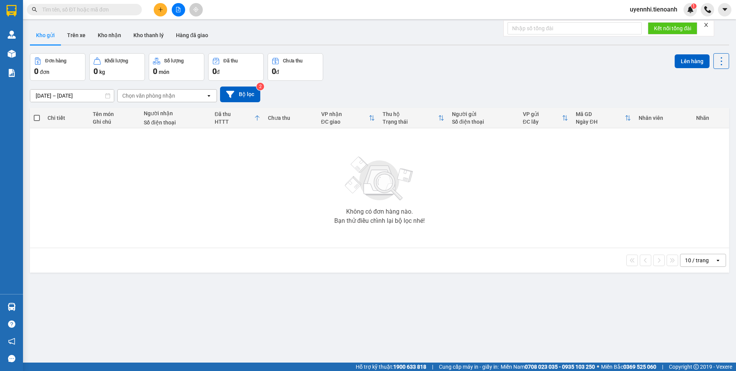
click at [161, 11] on icon "plus" at bounding box center [160, 9] width 5 height 5
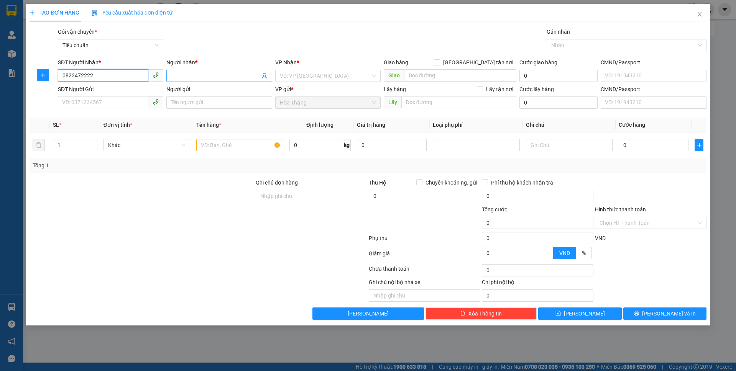
type input "0823472222"
click at [209, 72] on input "Người nhận *" at bounding box center [215, 76] width 88 height 8
drag, startPoint x: 202, startPoint y: 79, endPoint x: 94, endPoint y: 72, distance: 107.9
click at [94, 72] on div "SĐT Người Nhận * 0823472222 Người nhận * trung sỹ VP Nhận * VD: VP Sài Gòn Giao…" at bounding box center [381, 71] width 651 height 27
type input "TRUNG SỸ"
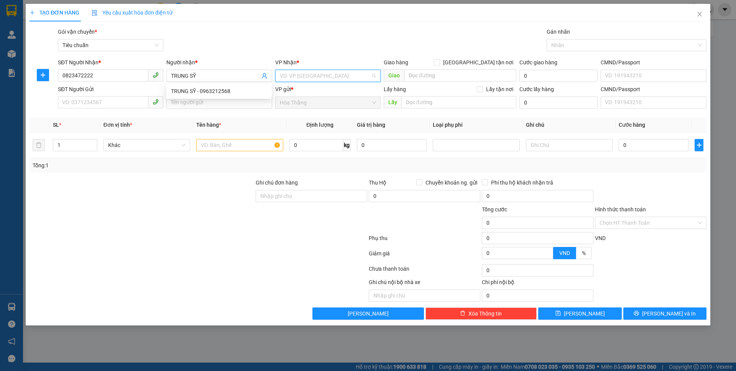
click at [328, 74] on input "search" at bounding box center [325, 75] width 91 height 11
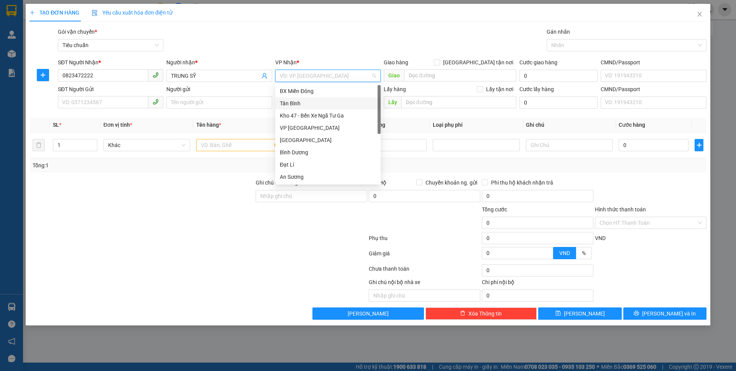
click at [295, 104] on div "Tân Bình" at bounding box center [328, 103] width 96 height 8
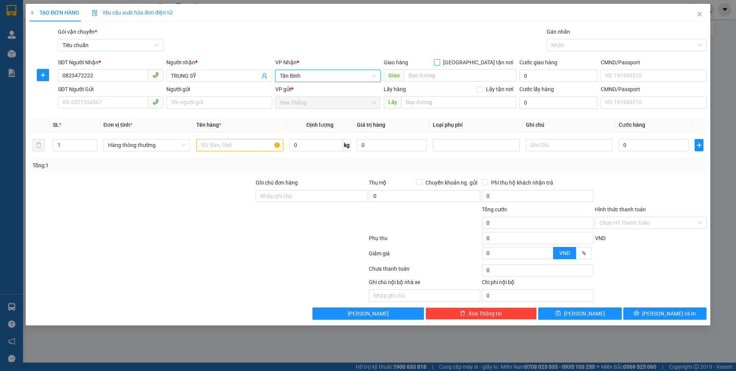
drag, startPoint x: 475, startPoint y: 61, endPoint x: 466, endPoint y: 67, distance: 11.3
click at [439, 61] on input "[GEOGRAPHIC_DATA] tận nơi" at bounding box center [436, 61] width 5 height 5
checkbox input "true"
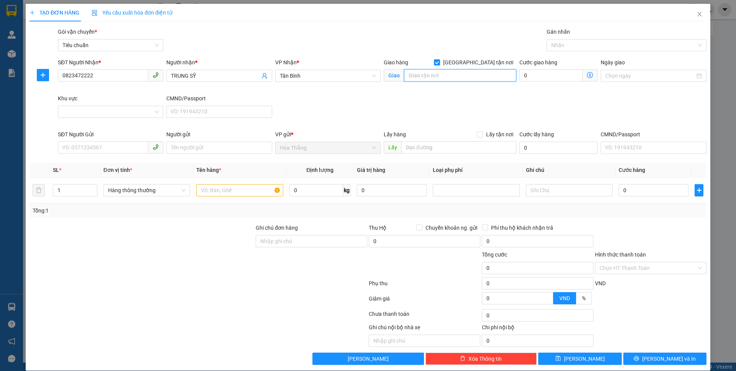
click at [432, 73] on input "search" at bounding box center [460, 75] width 112 height 12
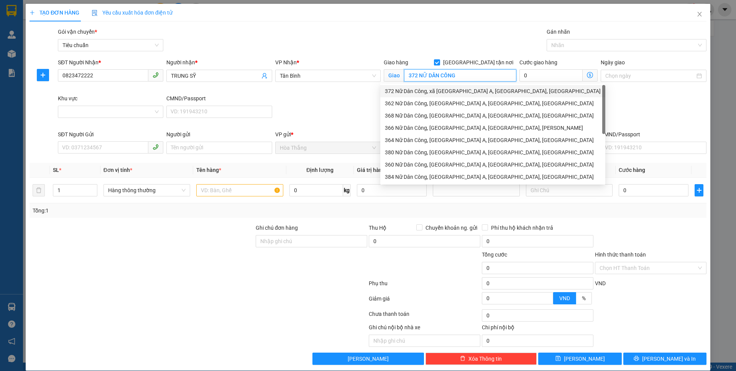
click at [447, 93] on div "372 Nữ Dân Công, xã Vĩnh Lộc A, Bình Chánh, Hồ Chí Minh" at bounding box center [493, 91] width 216 height 8
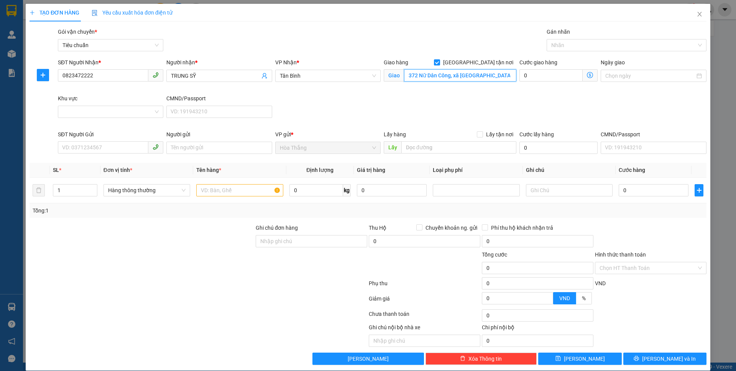
type input "372 Nữ Dân Công, xã Vĩnh Lộc A, Bình Chánh, Hồ Chí Minh"
click at [80, 118] on div "Khu vực" at bounding box center [110, 107] width 105 height 27
click at [96, 111] on input "Khu vực" at bounding box center [107, 111] width 91 height 11
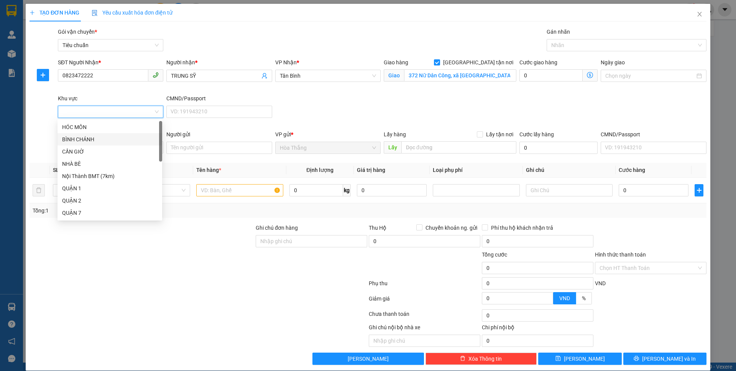
drag, startPoint x: 81, startPoint y: 141, endPoint x: 102, endPoint y: 141, distance: 20.7
click at [81, 141] on div "BÌNH CHÁNH" at bounding box center [109, 139] width 95 height 8
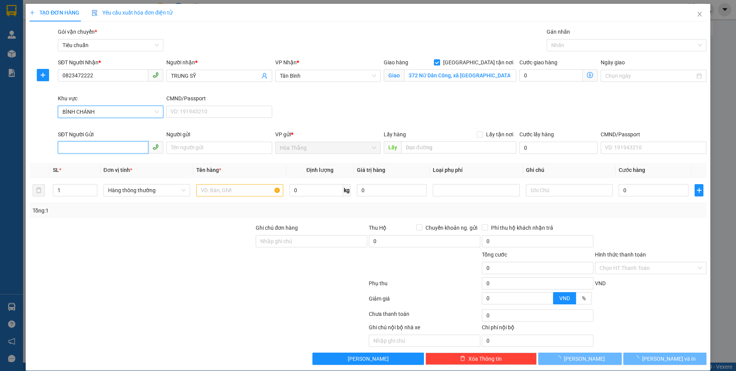
click at [97, 147] on input "SĐT Người Gửi" at bounding box center [103, 147] width 90 height 12
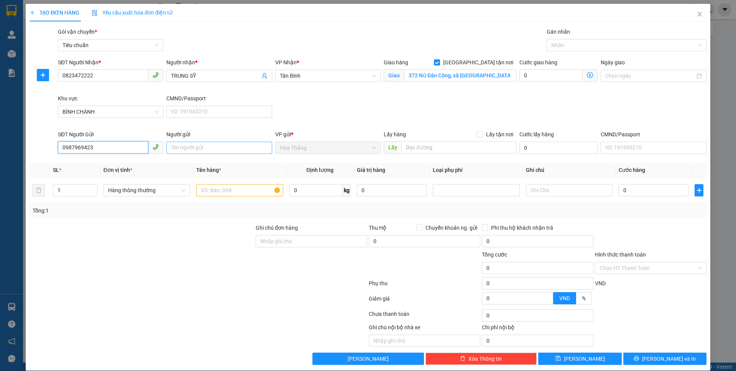
type input "0987969423"
click at [198, 145] on input "Người gửi" at bounding box center [218, 148] width 105 height 12
type input "SANG"
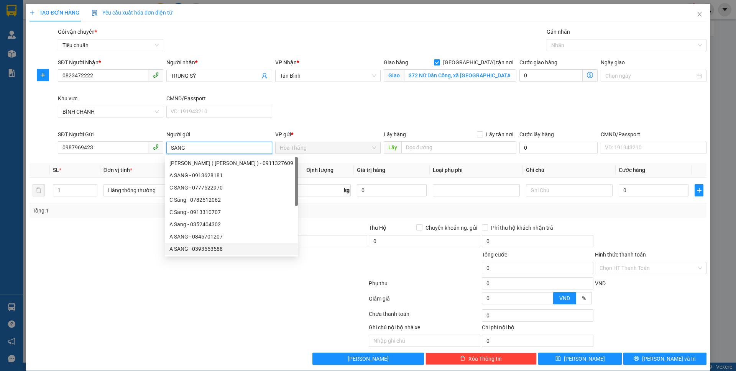
type input "0845701207"
click at [213, 243] on div "Cha Đức ( Đi Sáng ) - 0911327609 A SANG - 0913628181 C SANG - 0777522970 C Sá…" at bounding box center [231, 218] width 133 height 123
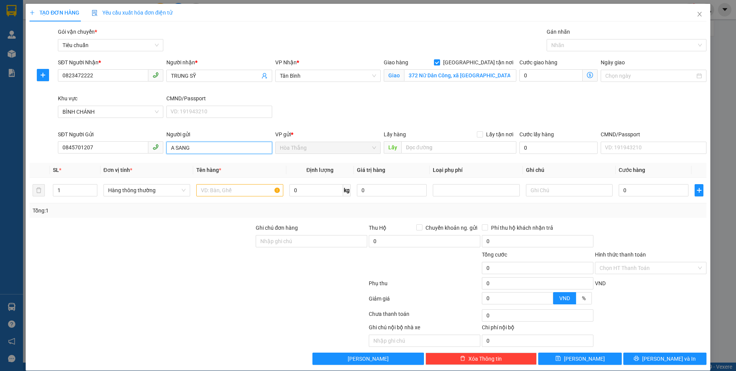
type input "A SANG"
click at [167, 251] on div at bounding box center [142, 264] width 226 height 27
click at [241, 186] on input "text" at bounding box center [239, 190] width 87 height 12
type input "GT"
drag, startPoint x: 141, startPoint y: 274, endPoint x: 147, endPoint y: 272, distance: 6.5
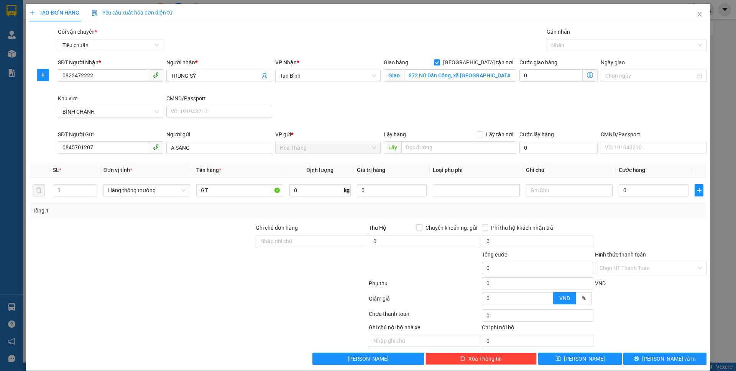
click at [141, 274] on div at bounding box center [142, 264] width 226 height 27
drag, startPoint x: 147, startPoint y: 272, endPoint x: 411, endPoint y: 177, distance: 280.2
click at [150, 274] on div at bounding box center [142, 264] width 226 height 27
click at [301, 190] on input "0" at bounding box center [316, 190] width 54 height 12
type input "1"
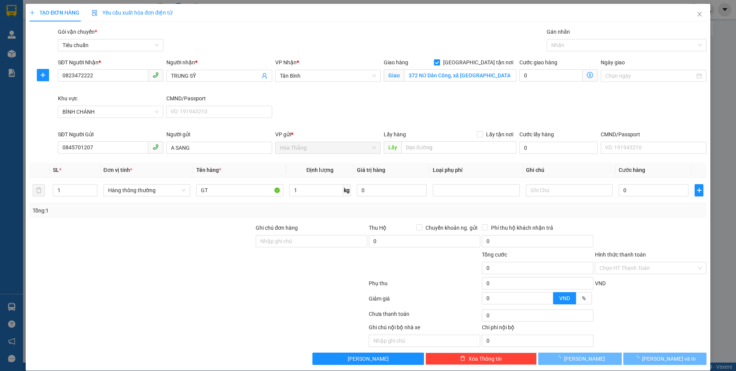
click at [551, 103] on div "SĐT Người Nhận * 0823472222 Người nhận * TRUNG SỸ VP Nhận * Tân Bình Giao hàng …" at bounding box center [381, 94] width 651 height 72
click at [552, 100] on div "SĐT Người Nhận * 0823472222 Người nhận * TRUNG SỸ VP Nhận * Tân Bình Giao hàng …" at bounding box center [381, 94] width 651 height 72
click at [552, 101] on div "SĐT Người Nhận * 0823472222 Người nhận * TRUNG SỸ VP Nhận * Tân Bình Giao hàng …" at bounding box center [381, 94] width 651 height 72
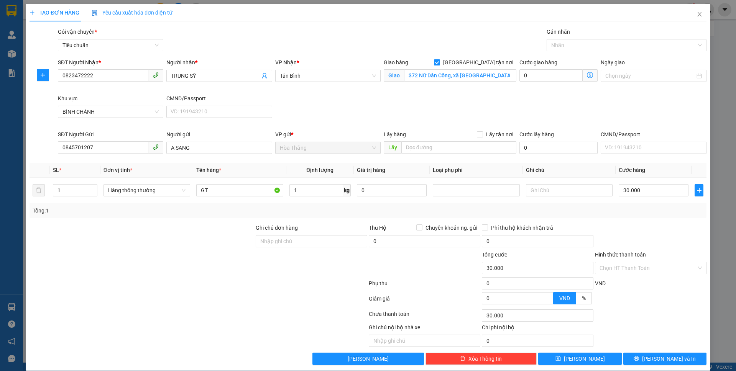
type input "30.000"
type input "140.000"
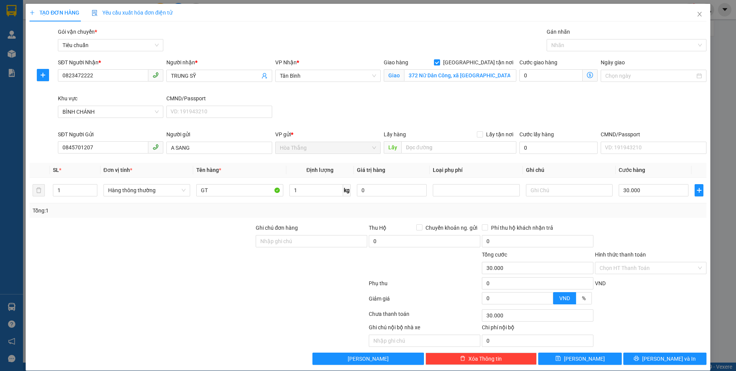
type input "110.000"
click at [587, 74] on icon "dollar-circle" at bounding box center [590, 75] width 6 height 6
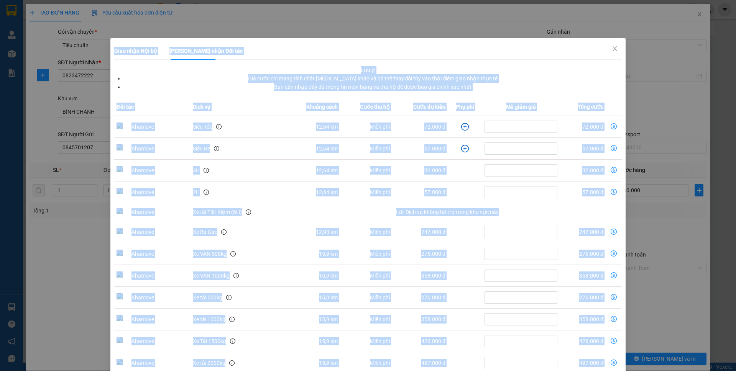
click at [678, 107] on div "Giao nhận Nội bộ Giao nhận Đối tác Lưu ý: Giá cước chỉ mang tính chất tham khảo…" at bounding box center [368, 185] width 736 height 371
click at [611, 48] on icon "close" at bounding box center [614, 49] width 6 height 6
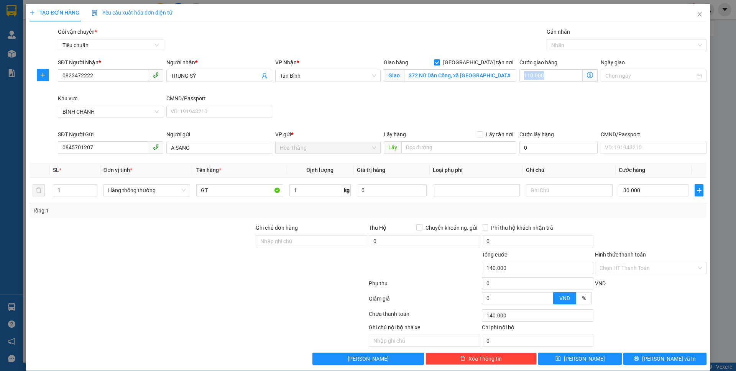
click at [558, 103] on div "SĐT Người Nhận * 0823472222 Người nhận * TRUNG SỸ VP Nhận * Tân Bình Giao hàng …" at bounding box center [381, 94] width 651 height 72
click at [560, 44] on div at bounding box center [622, 45] width 148 height 9
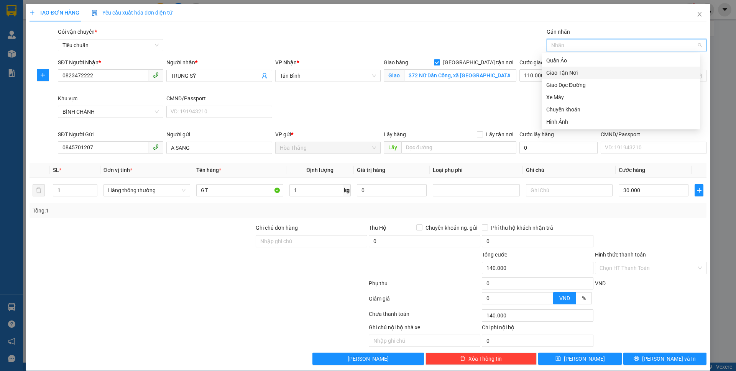
click at [560, 74] on div "Giao Tận Nơi" at bounding box center [620, 73] width 149 height 8
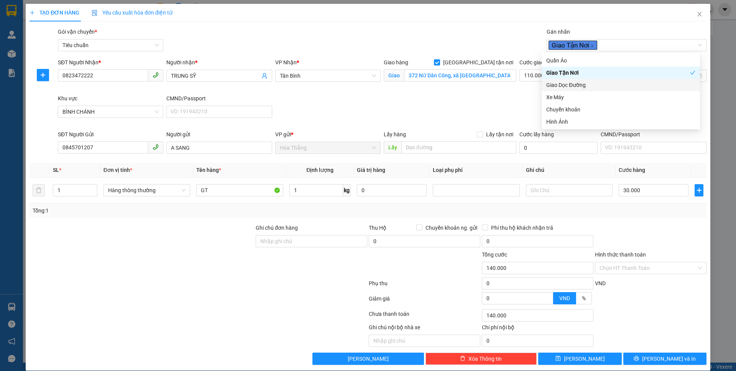
click at [512, 97] on div "SĐT Người Nhận * 0823472222 Người nhận * TRUNG SỸ VP Nhận * Tân Bình Giao hàng …" at bounding box center [381, 94] width 651 height 72
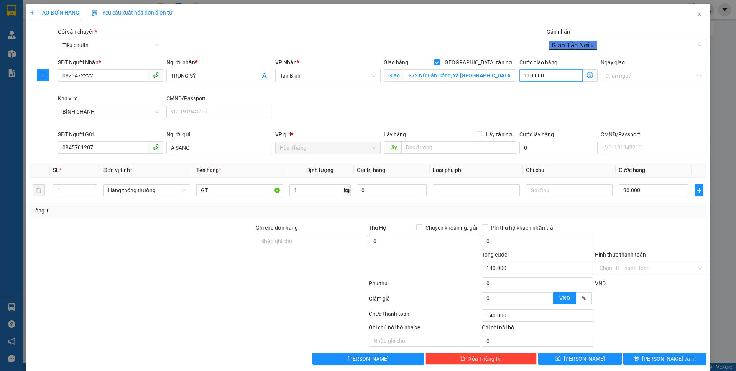
click at [550, 73] on input "110.000" at bounding box center [550, 75] width 63 height 12
type input "30.008"
type input "8"
type input "30.080"
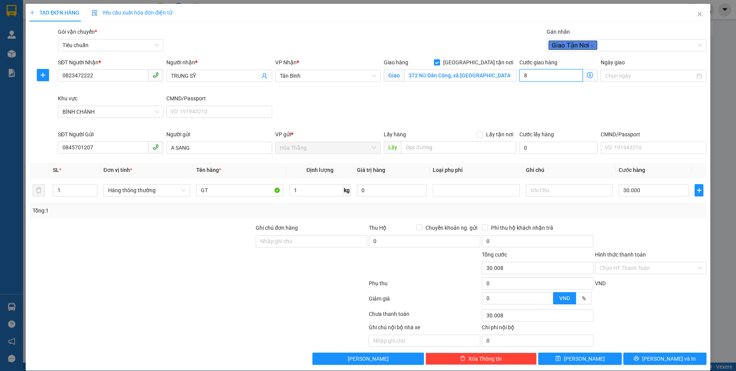
type input "30.080"
type input "80"
type input "110.000"
type input "80.000"
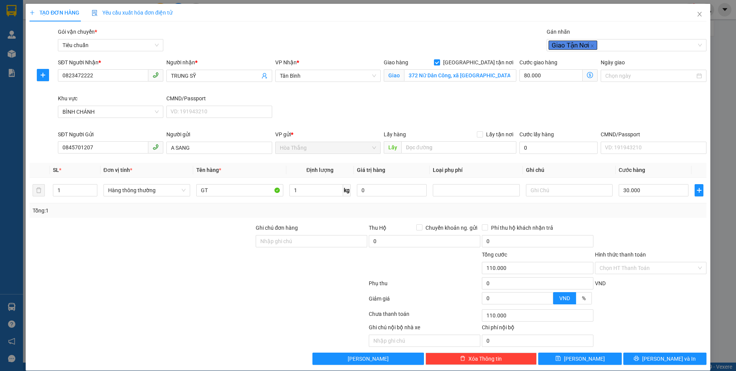
click at [464, 111] on div "SĐT Người Nhận * 0823472222 Người nhận * TRUNG SỸ VP Nhận * Tân Bình Giao hàng …" at bounding box center [381, 94] width 651 height 72
click at [549, 191] on input "text" at bounding box center [569, 190] width 87 height 12
click at [636, 359] on button "[PERSON_NAME] và In" at bounding box center [664, 359] width 83 height 12
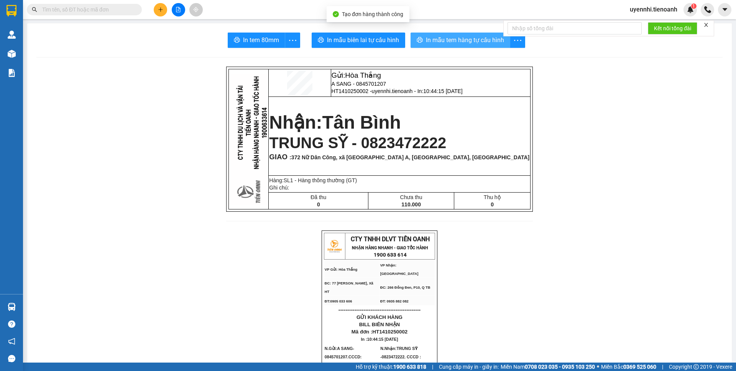
click at [433, 36] on span "In mẫu tem hàng tự cấu hình" at bounding box center [465, 40] width 78 height 10
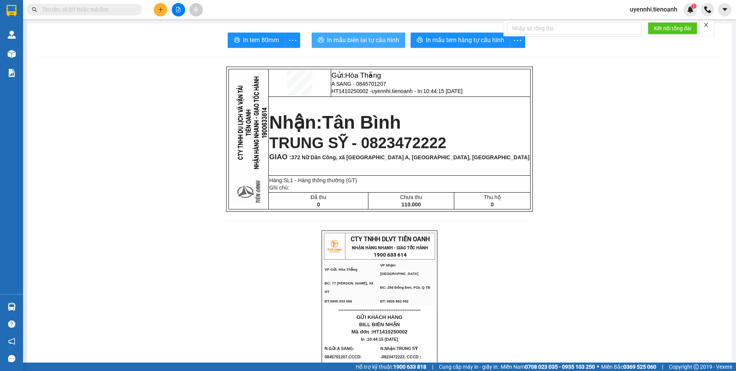
click at [338, 38] on span "In mẫu biên lai tự cấu hình" at bounding box center [363, 40] width 72 height 10
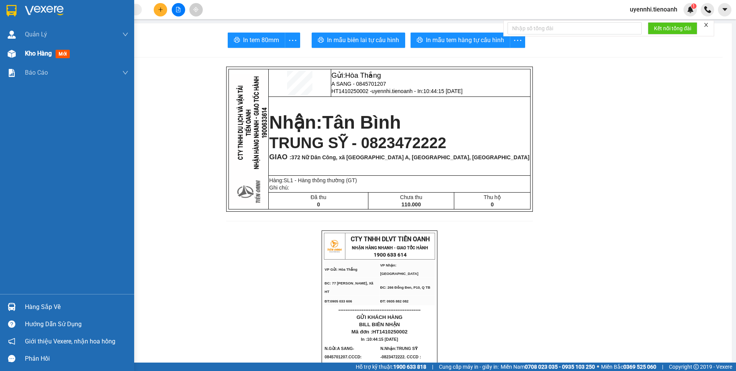
click at [28, 53] on span "Kho hàng" at bounding box center [38, 53] width 27 height 7
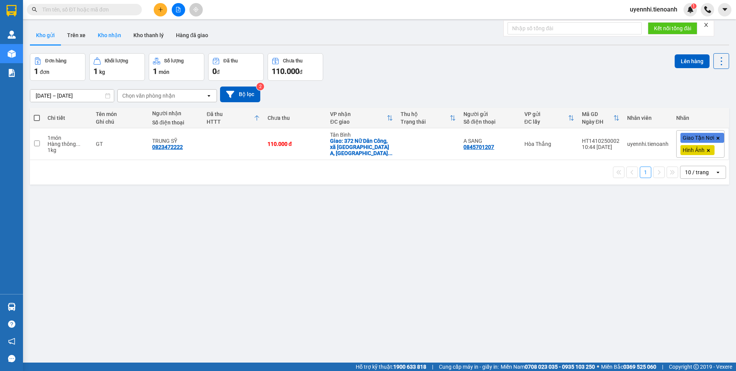
click at [108, 33] on button "Kho nhận" at bounding box center [110, 35] width 36 height 18
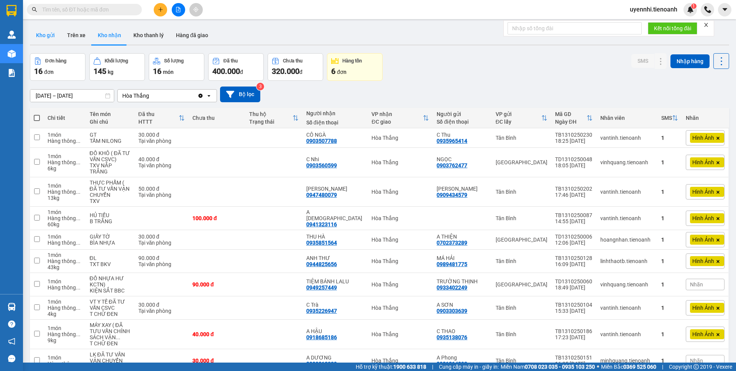
click at [46, 34] on button "Kho gửi" at bounding box center [45, 35] width 31 height 18
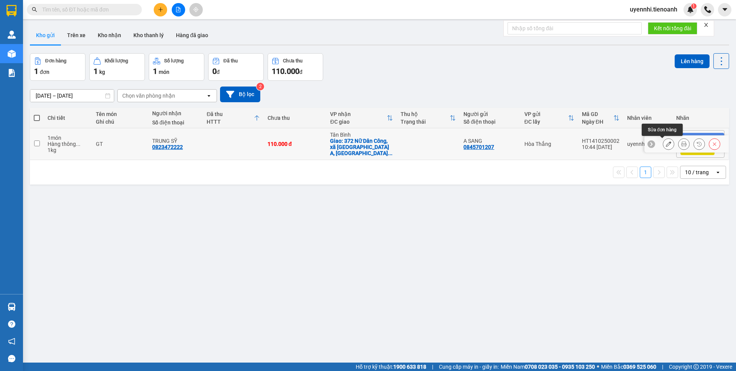
click at [665, 141] on icon at bounding box center [667, 143] width 5 height 5
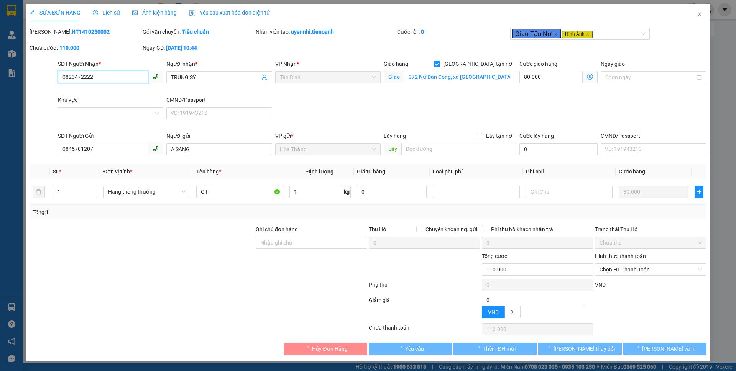
type input "0823472222"
type input "TRUNG SỸ"
checkbox input "true"
type input "372 Nữ Dân Công, xã Vĩnh Lộc A, Bình Chánh, Hồ Chí Minh"
type input "0845701207"
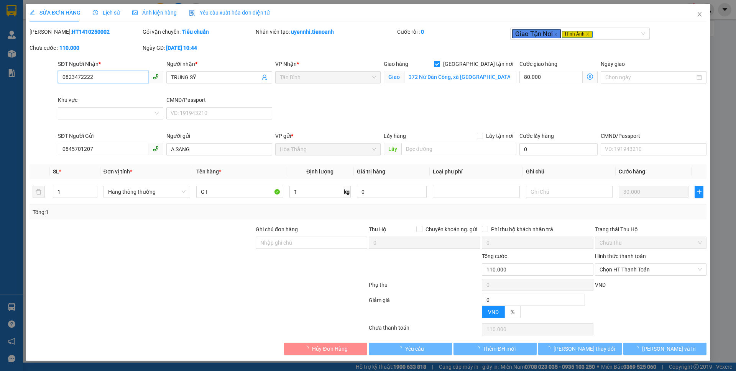
type input "A SANG"
type input "0"
type input "110.000"
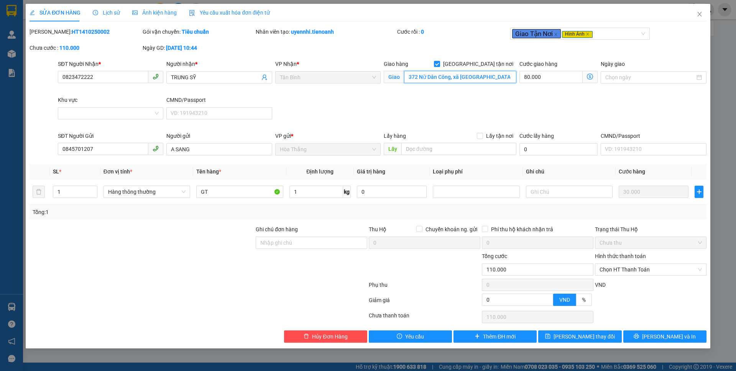
click at [420, 76] on input "372 Nữ Dân Công, xã Vĩnh Lộc A, Bình Chánh, Hồ Chí Minh" at bounding box center [460, 77] width 112 height 12
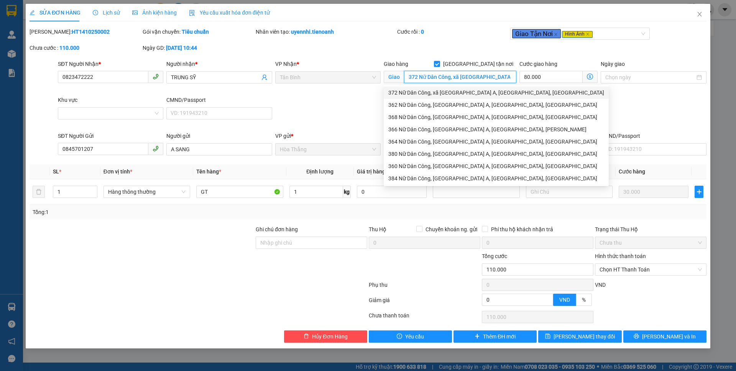
click at [417, 78] on input "372 Nữ Dân Công, xã Vĩnh Lộc A, Bình Chánh, Hồ Chí Minh" at bounding box center [460, 77] width 112 height 12
type input "379 Nữ Dân Công, xã Vĩnh Lộc A, Bình Chánh, Hồ Chí Minh"
click at [307, 118] on div "SĐT Người Nhận * 0823472222 Người nhận * TRUNG SỸ VP Nhận * Tân Bình Giao hàng …" at bounding box center [381, 96] width 651 height 72
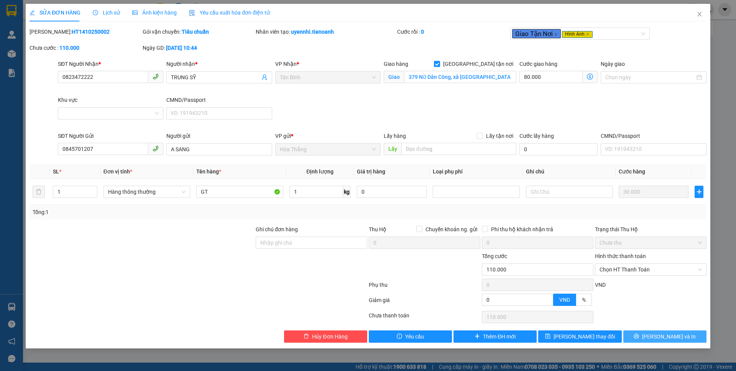
click at [656, 331] on button "[PERSON_NAME] và In" at bounding box center [664, 337] width 83 height 12
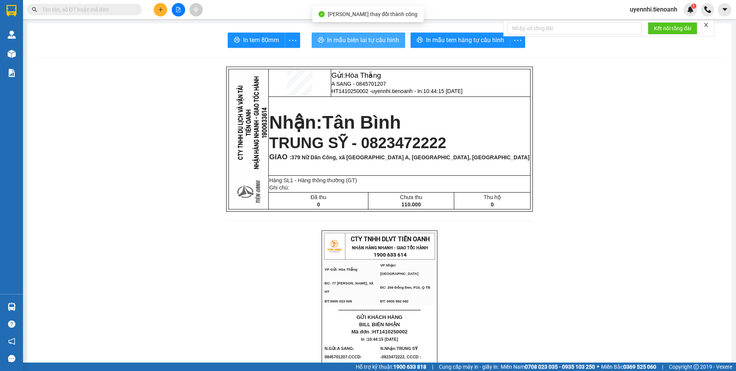
click at [316, 36] on button "In mẫu biên lai tự cấu hình" at bounding box center [357, 40] width 93 height 15
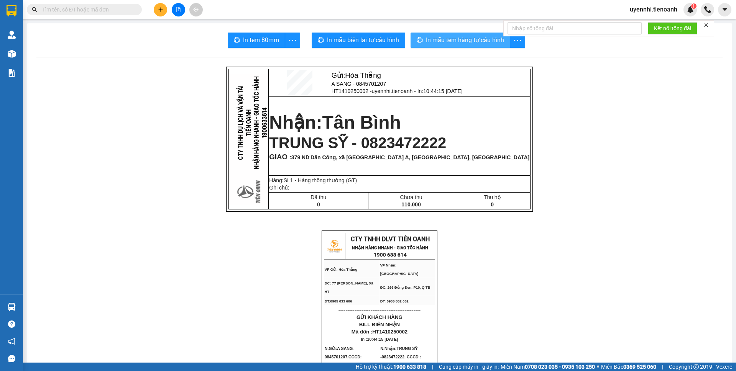
click at [444, 34] on button "In mẫu tem hàng tự cấu hình" at bounding box center [460, 40] width 100 height 15
